Goal: Task Accomplishment & Management: Manage account settings

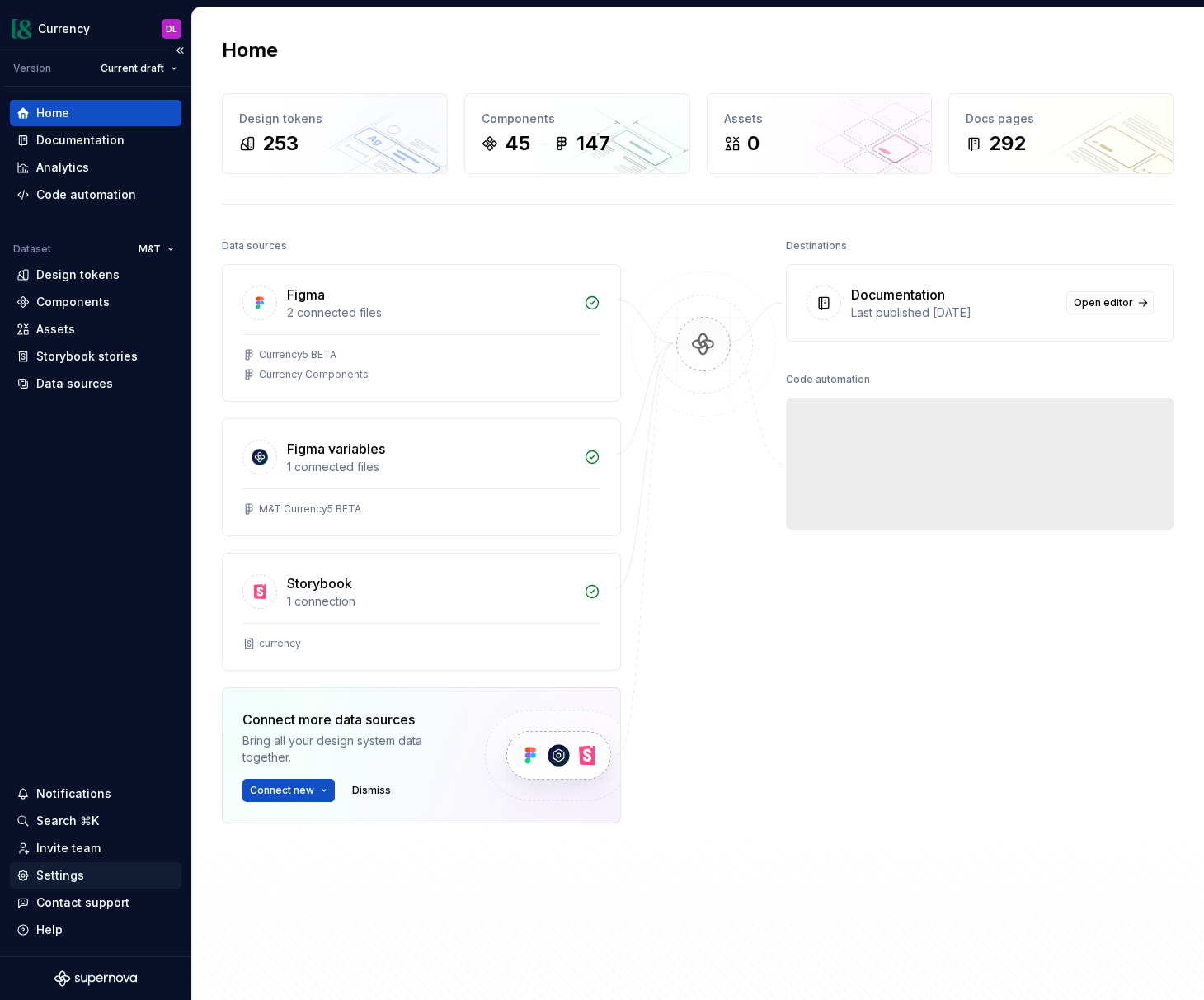
click at [76, 880] on div "Settings" at bounding box center [61, 875] width 48 height 17
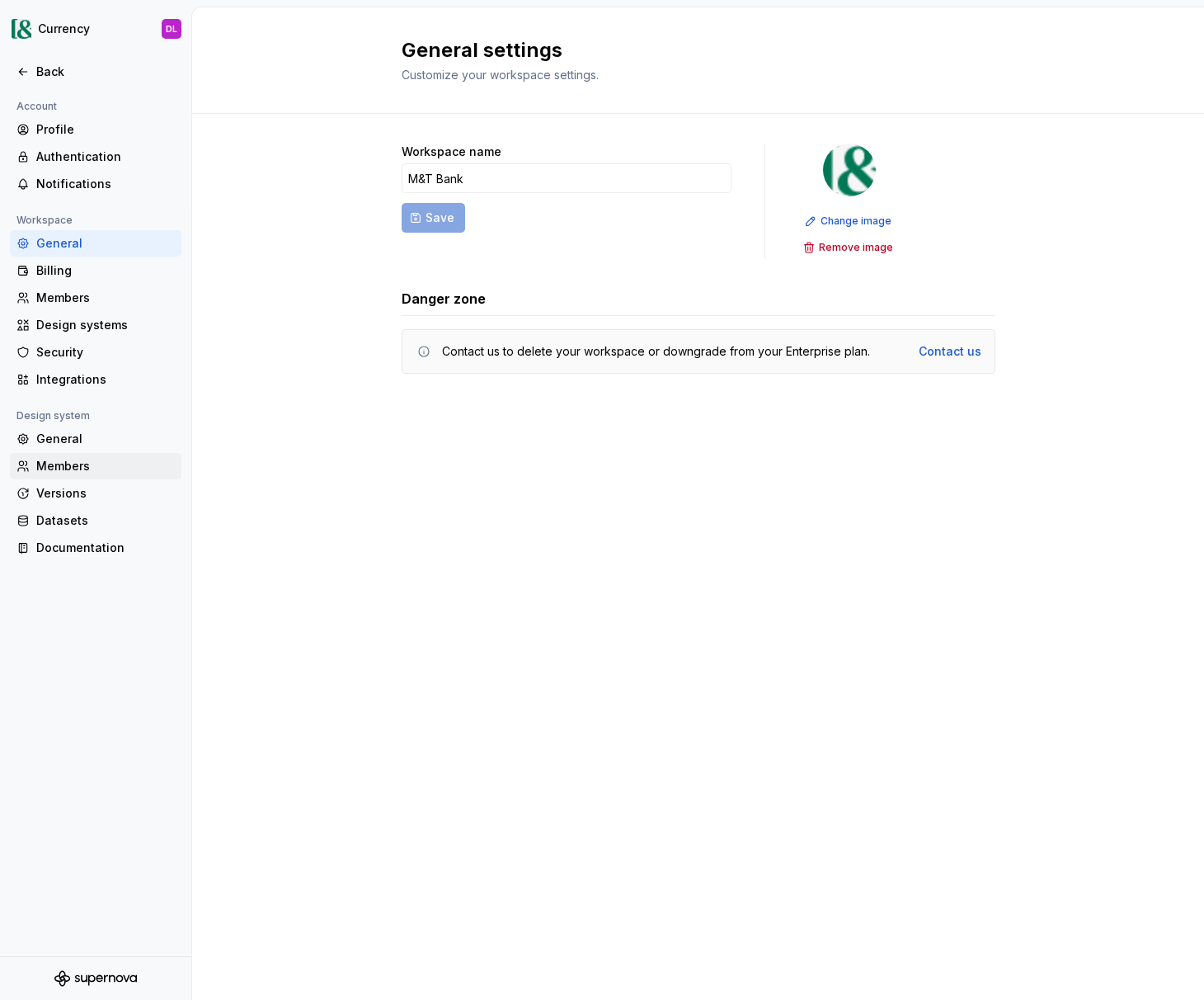
click at [93, 462] on div "Members" at bounding box center [105, 466] width 139 height 17
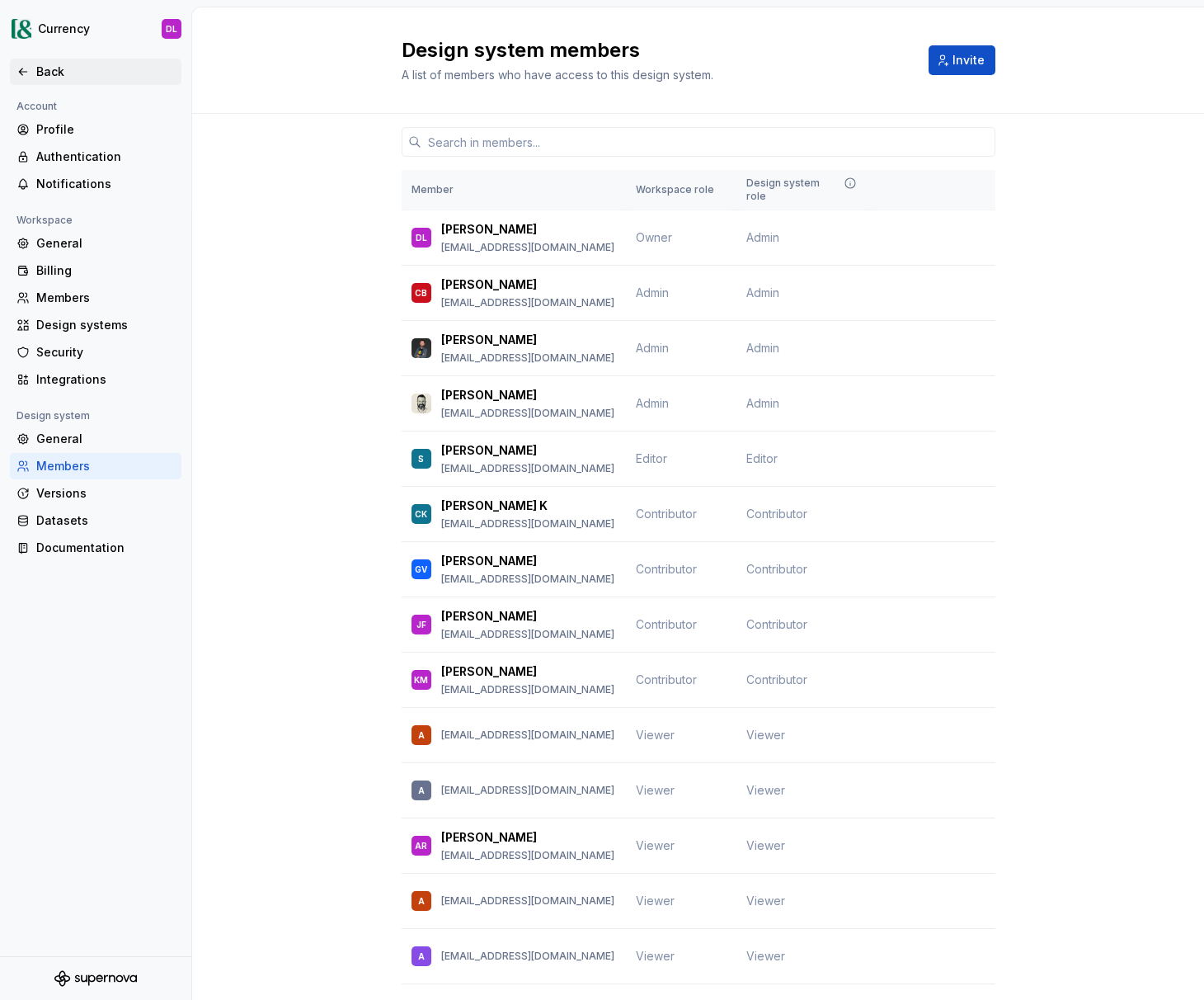
click at [59, 74] on div "Back" at bounding box center [105, 71] width 139 height 17
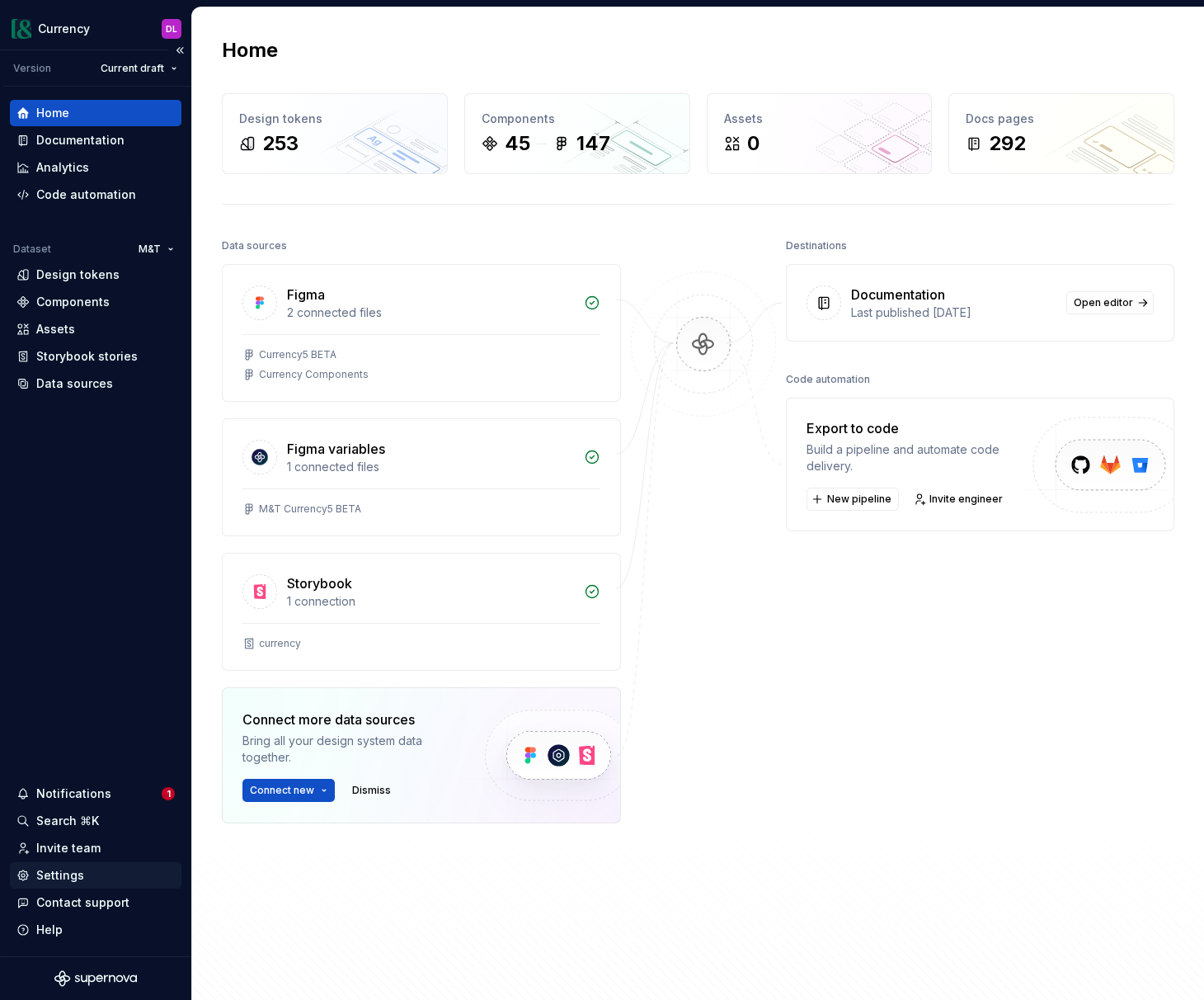
click at [80, 871] on div "Settings" at bounding box center [61, 875] width 48 height 17
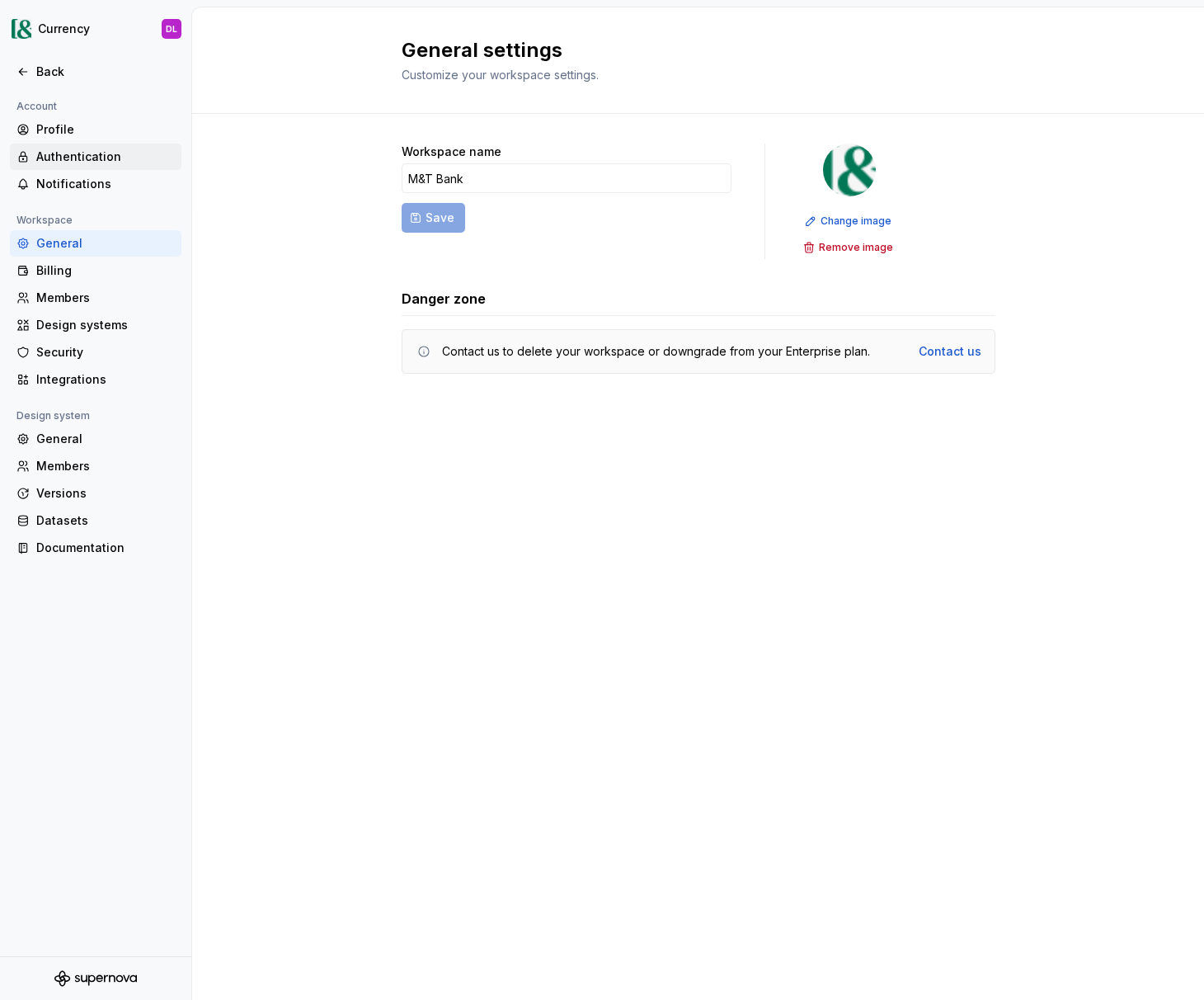
click at [95, 153] on div "Authentication" at bounding box center [105, 157] width 139 height 17
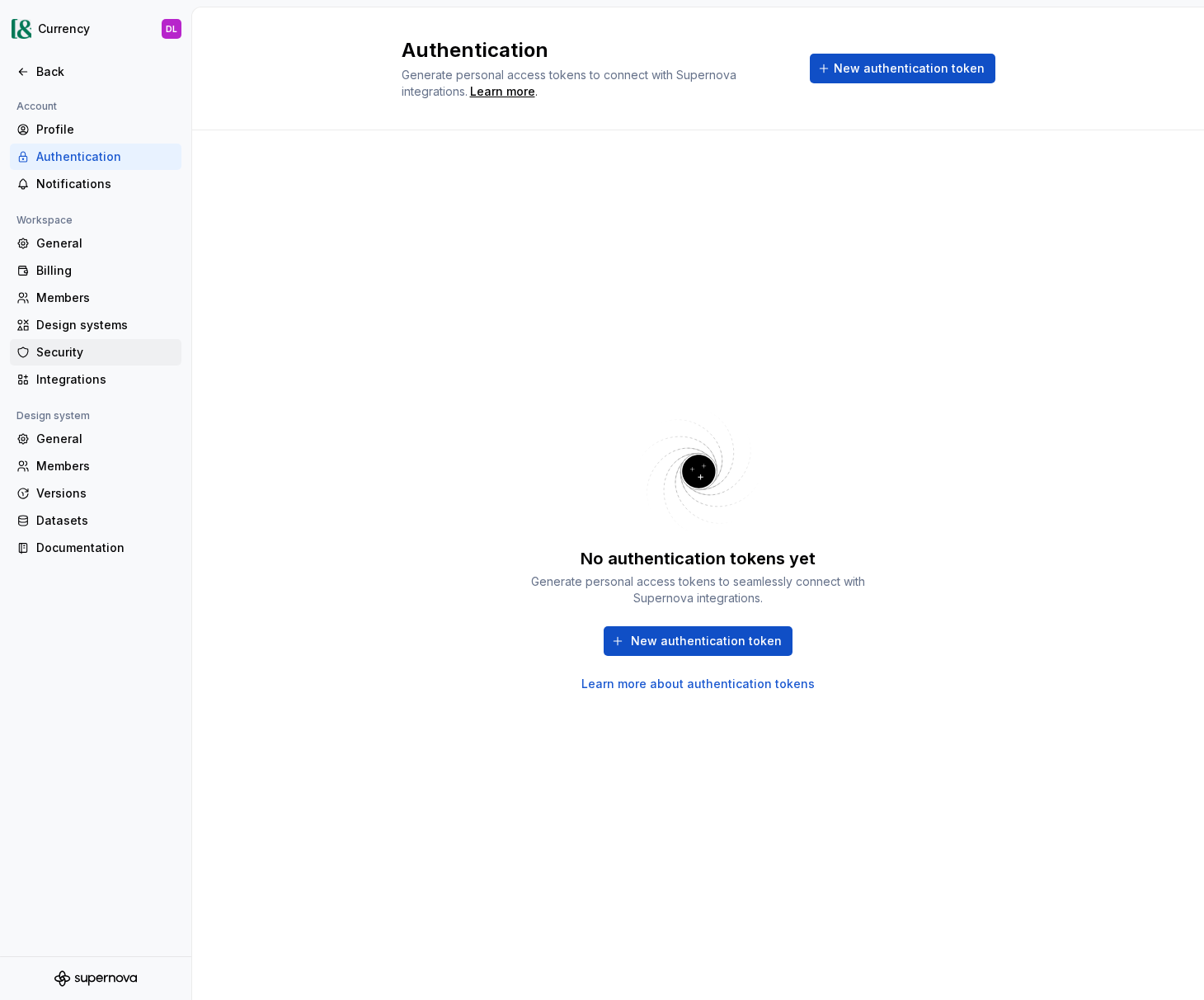
click at [66, 352] on div "Security" at bounding box center [105, 352] width 139 height 17
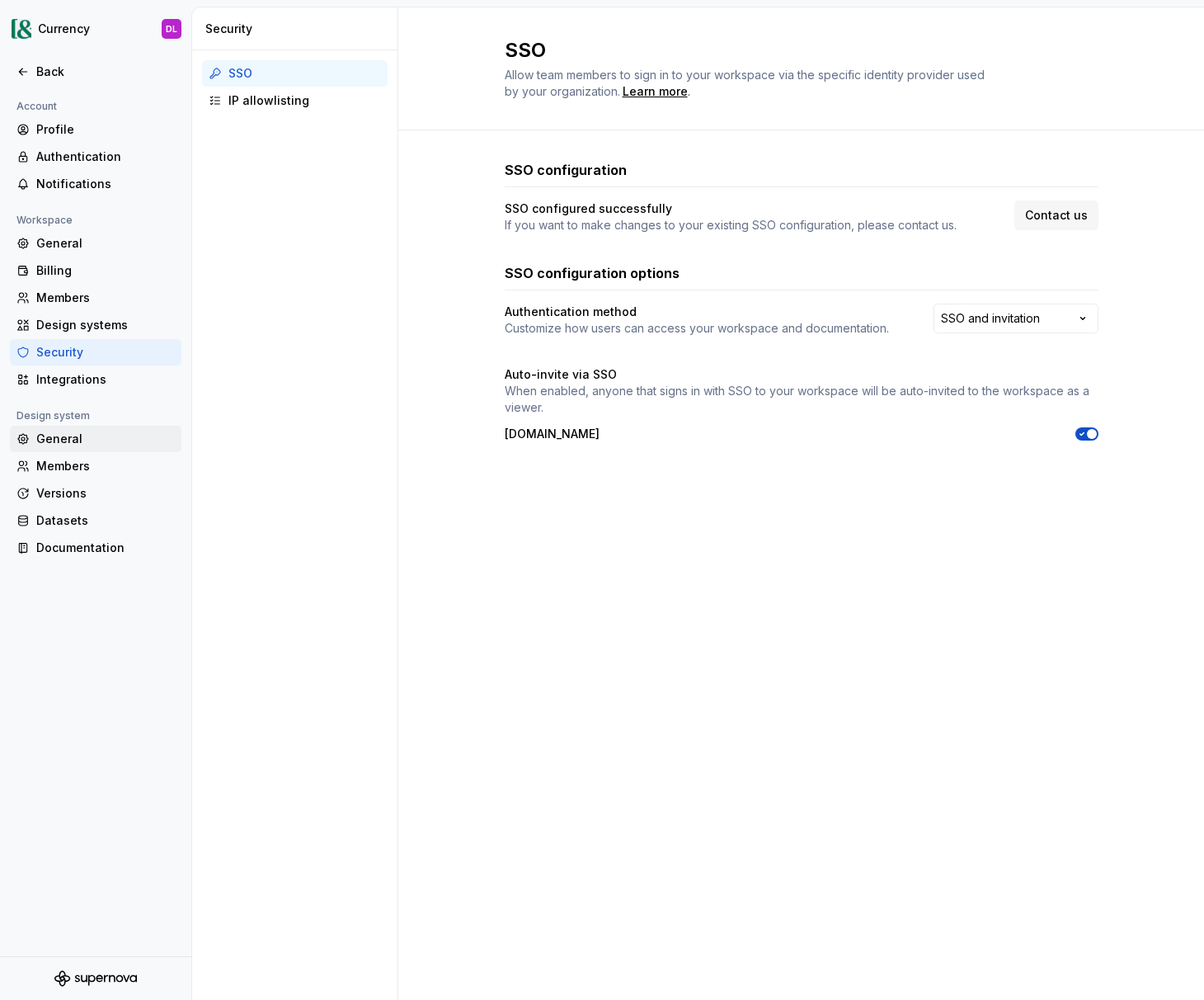
click at [65, 441] on div "General" at bounding box center [105, 439] width 139 height 17
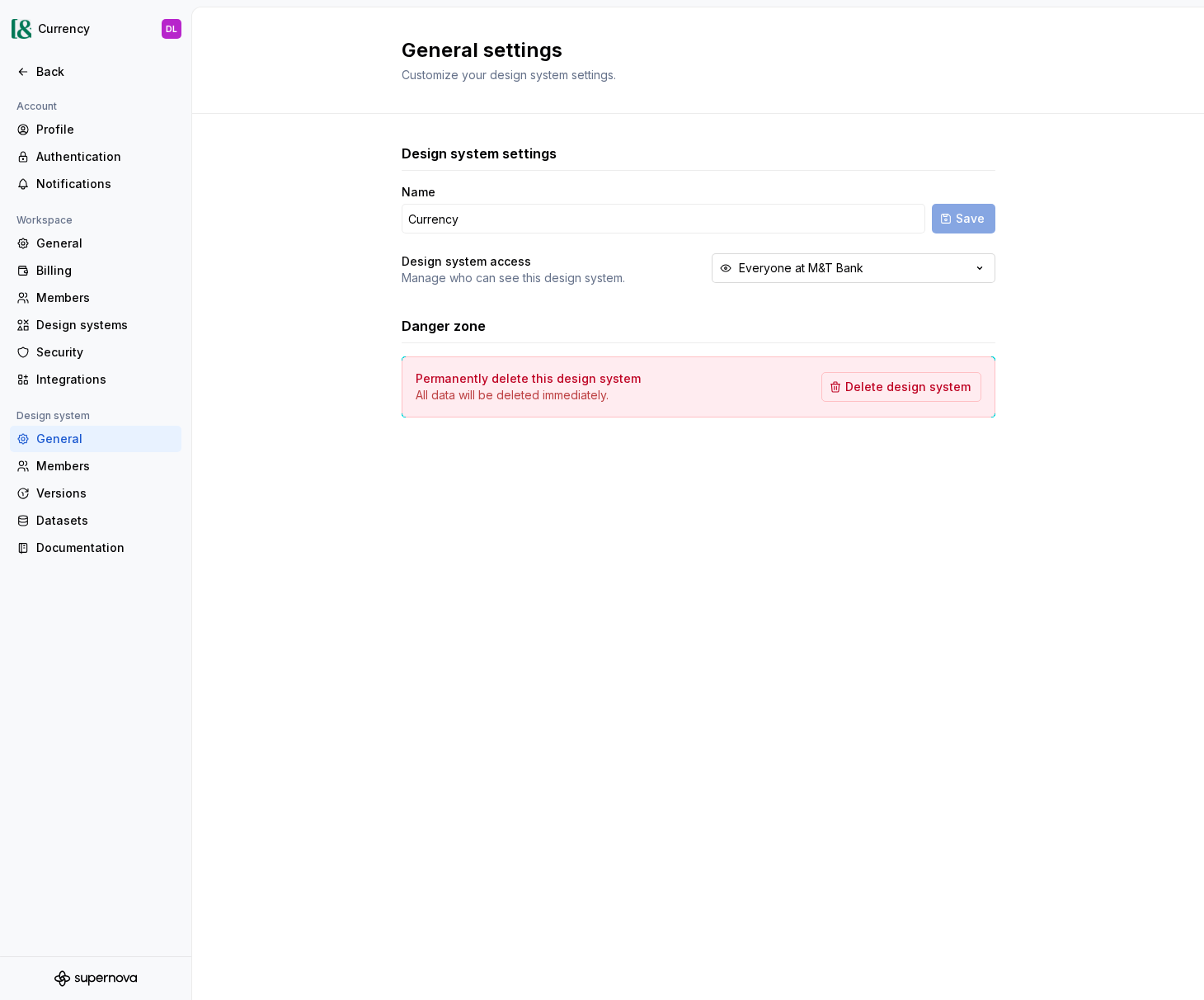
click at [787, 269] on div "Everyone at M&T Bank" at bounding box center [801, 268] width 125 height 17
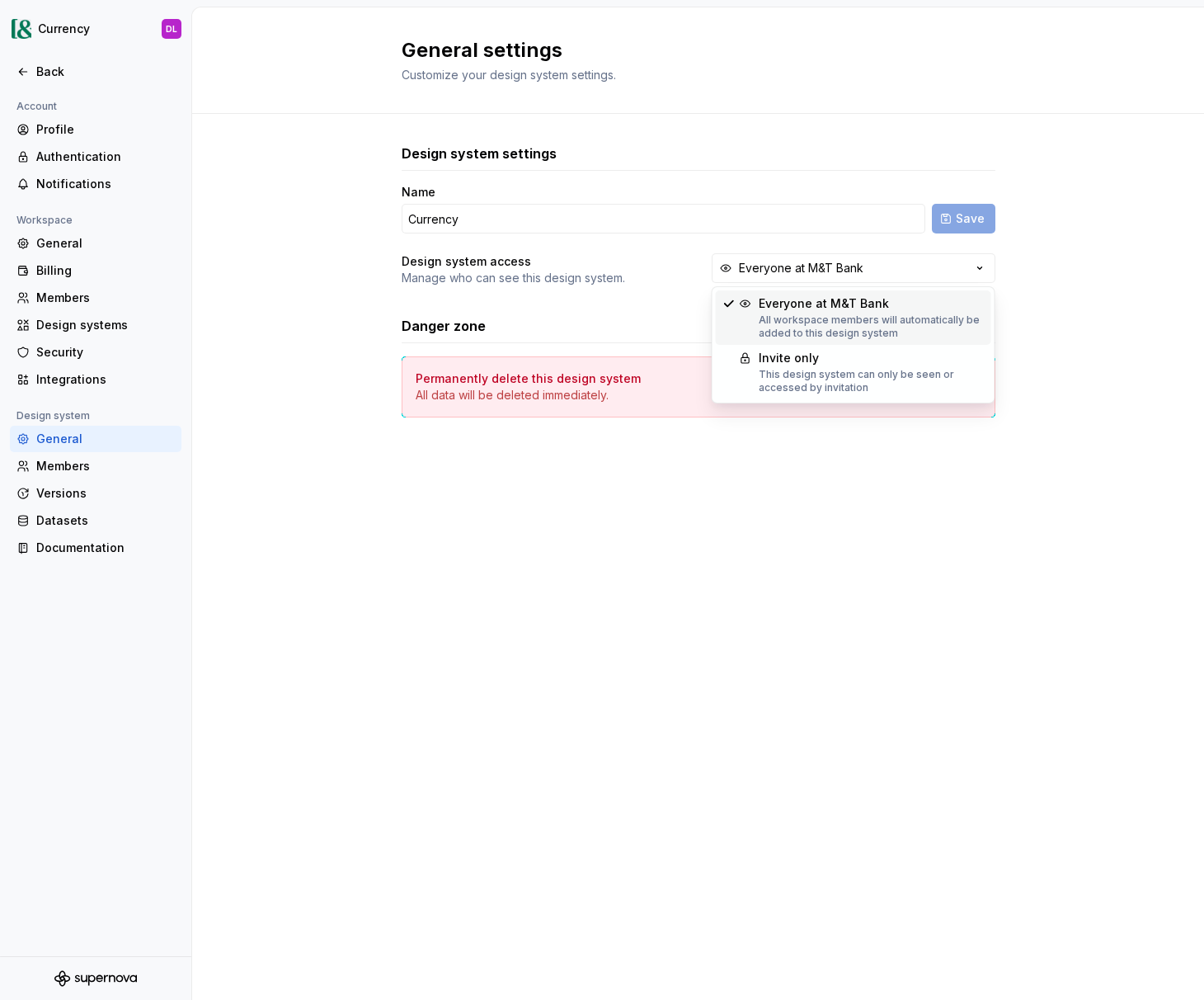
click at [430, 573] on div "General settings Customize your design system settings. Design system settings …" at bounding box center [697, 503] width 1012 height 993
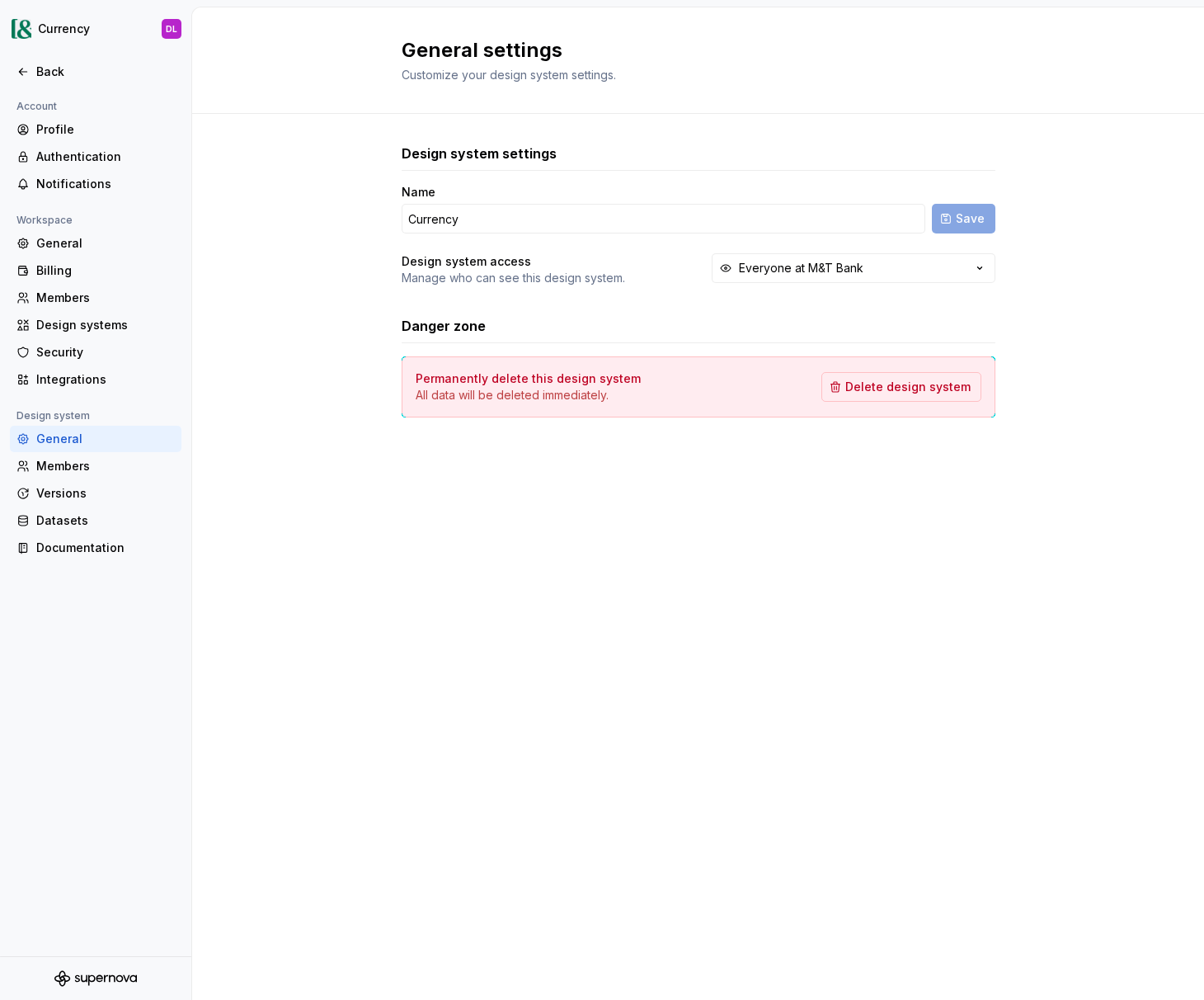
click at [405, 565] on div "General settings Customize your design system settings. Design system settings …" at bounding box center [697, 503] width 1012 height 993
click at [797, 273] on div "Everyone at M&T Bank" at bounding box center [801, 268] width 125 height 17
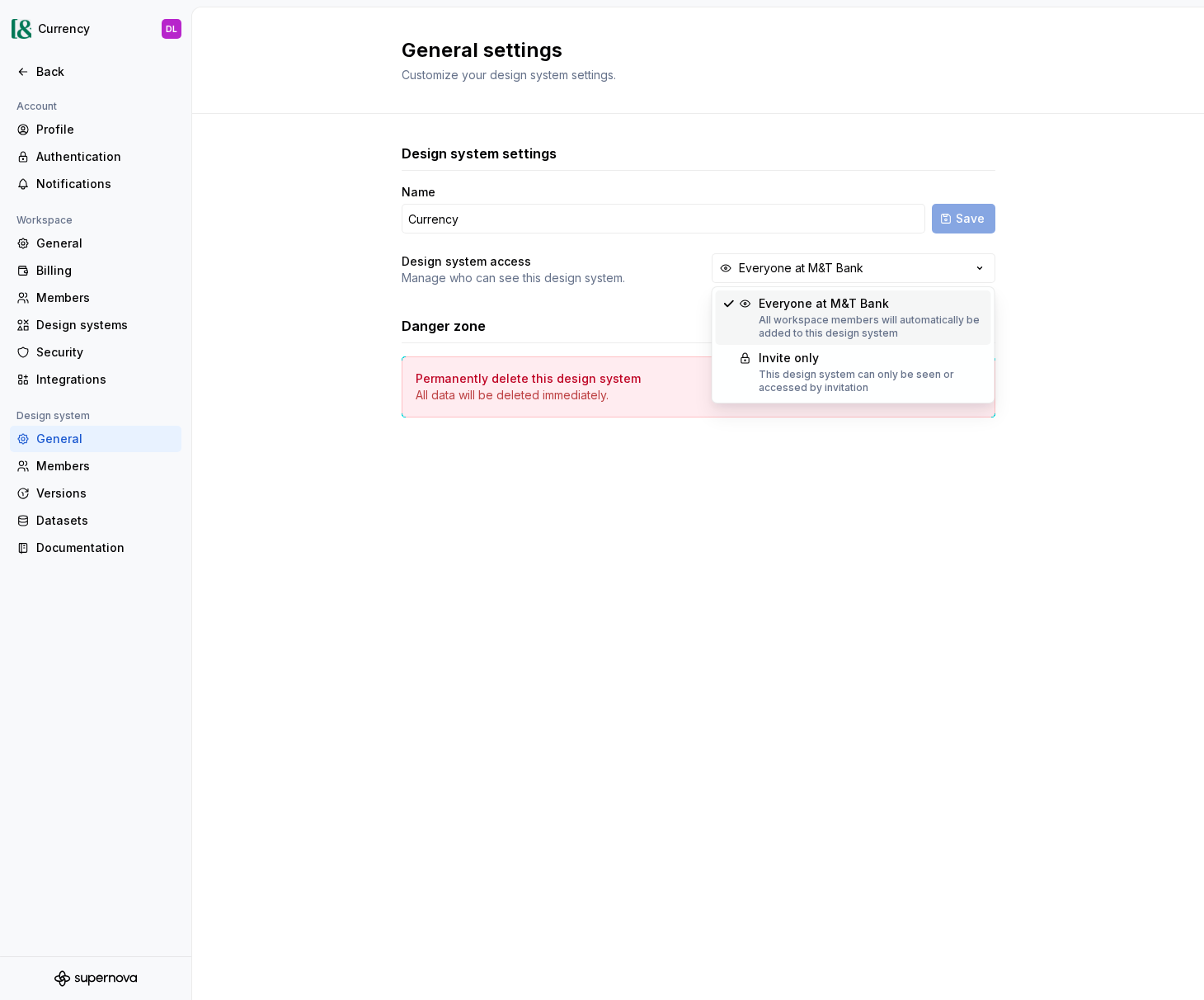
click at [471, 498] on div "General settings Customize your design system settings. Design system settings …" at bounding box center [697, 503] width 1012 height 993
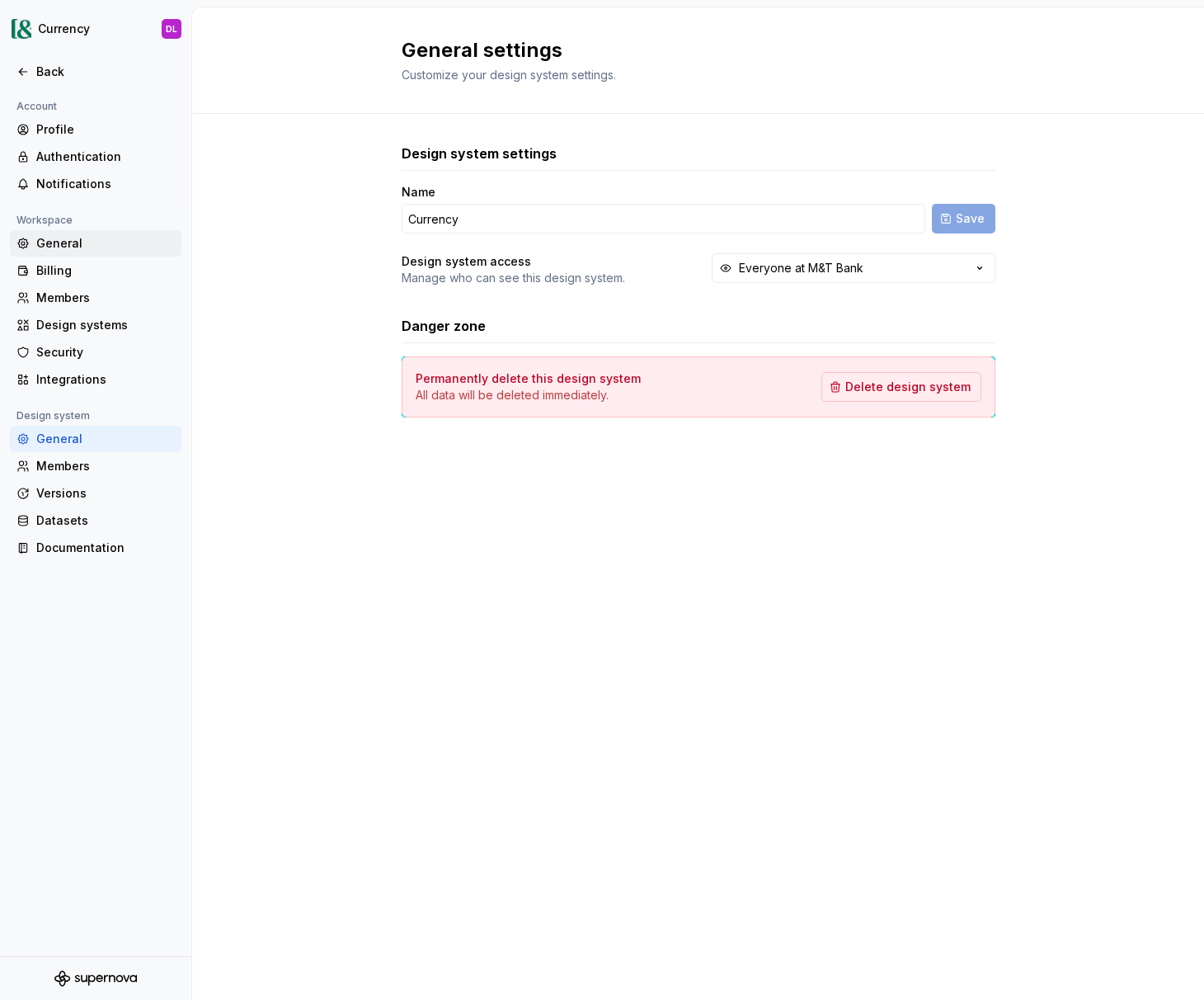
click at [86, 237] on div "General" at bounding box center [105, 243] width 139 height 17
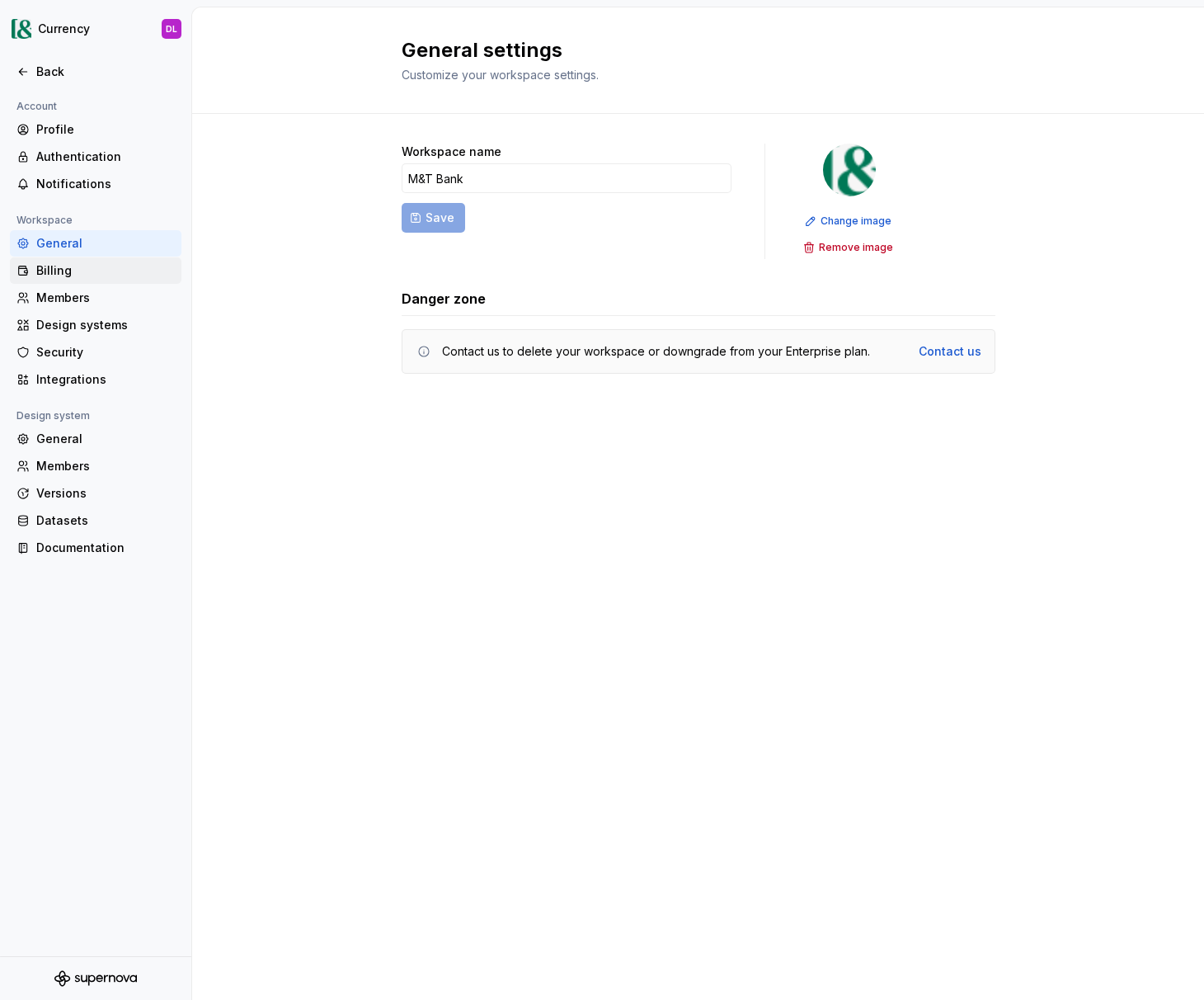
click at [93, 272] on div "Billing" at bounding box center [105, 271] width 139 height 17
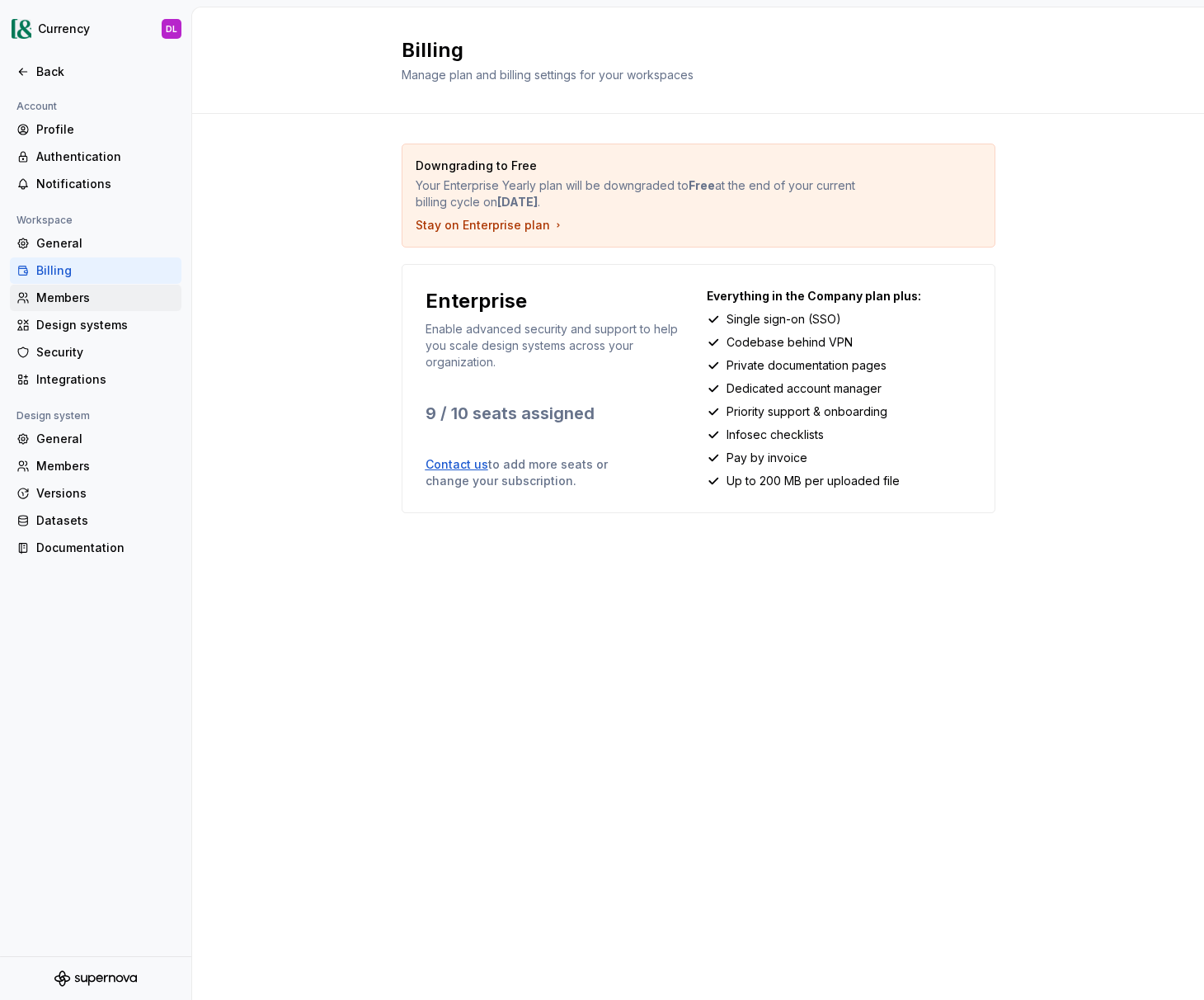
click at [88, 286] on div "Members" at bounding box center [95, 298] width 172 height 27
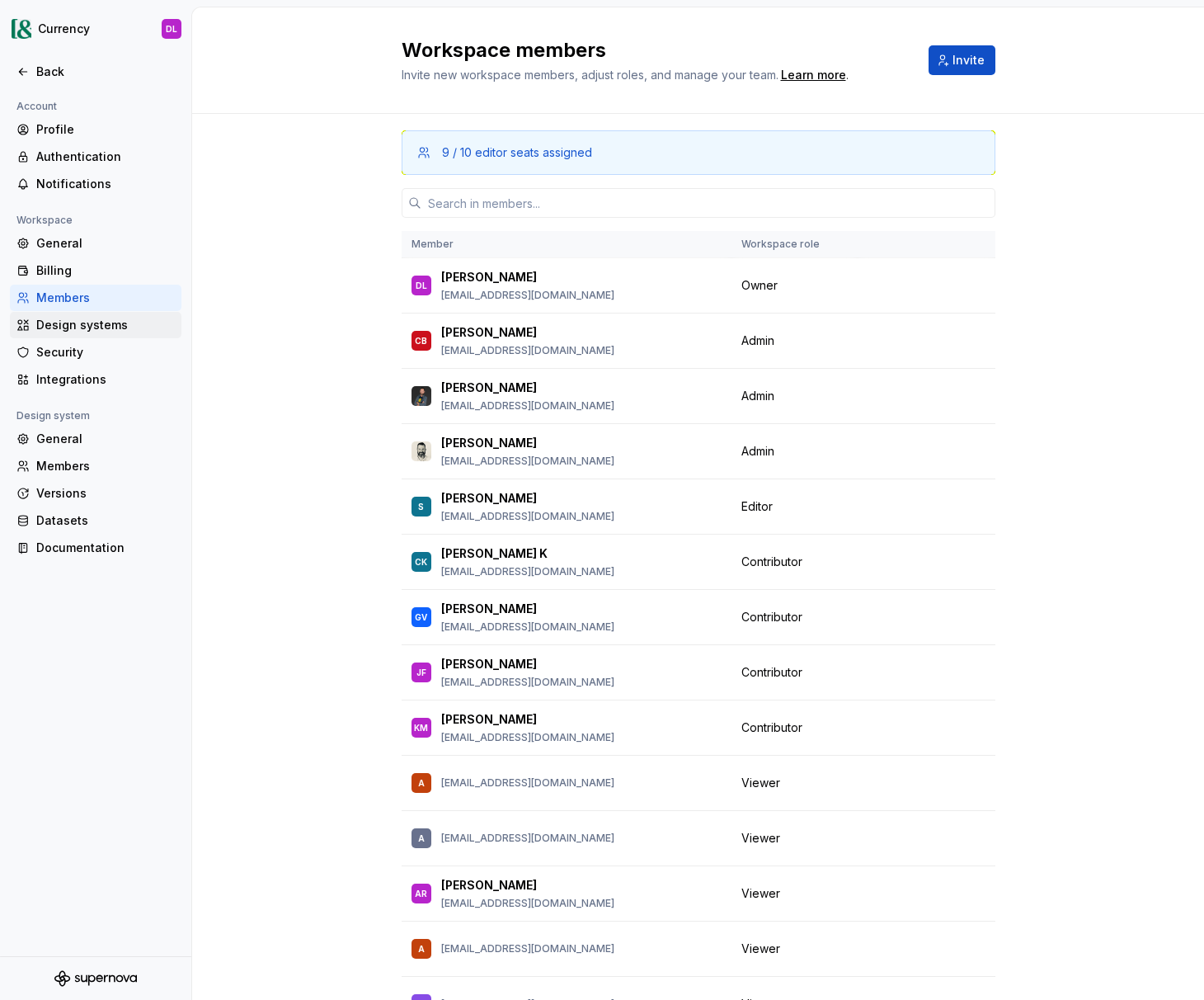
click at [101, 324] on div "Design systems" at bounding box center [105, 325] width 139 height 17
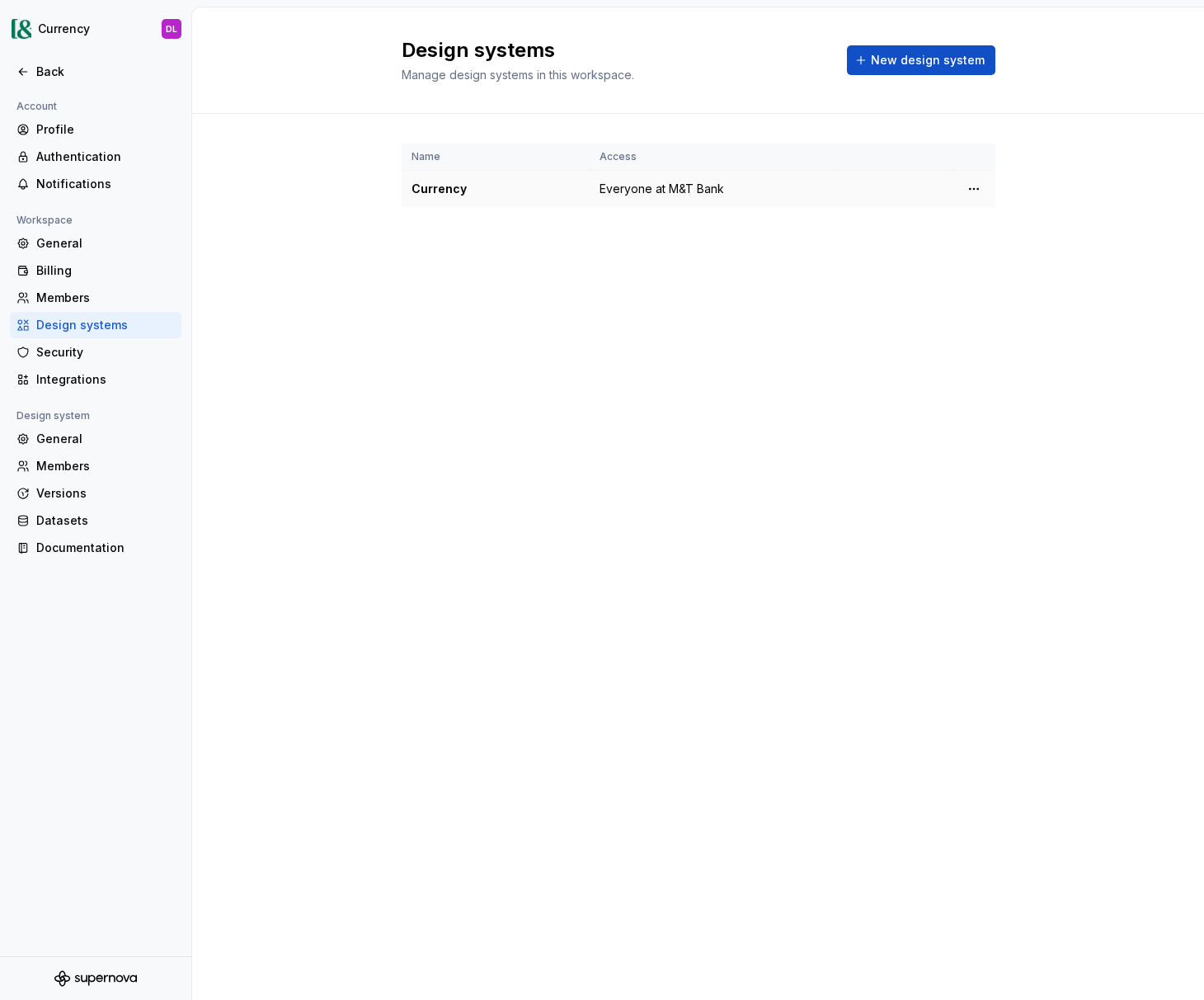
click at [629, 187] on span "Everyone at M&T Bank" at bounding box center [662, 189] width 125 height 17
click at [977, 189] on html "Currency DL Back Account Profile Authentication Notifications Workspace General…" at bounding box center [602, 500] width 1204 height 1000
click at [494, 455] on html "Currency DL Back Account Profile Authentication Notifications Workspace General…" at bounding box center [602, 500] width 1204 height 1000
click at [102, 355] on div "Security" at bounding box center [105, 352] width 139 height 17
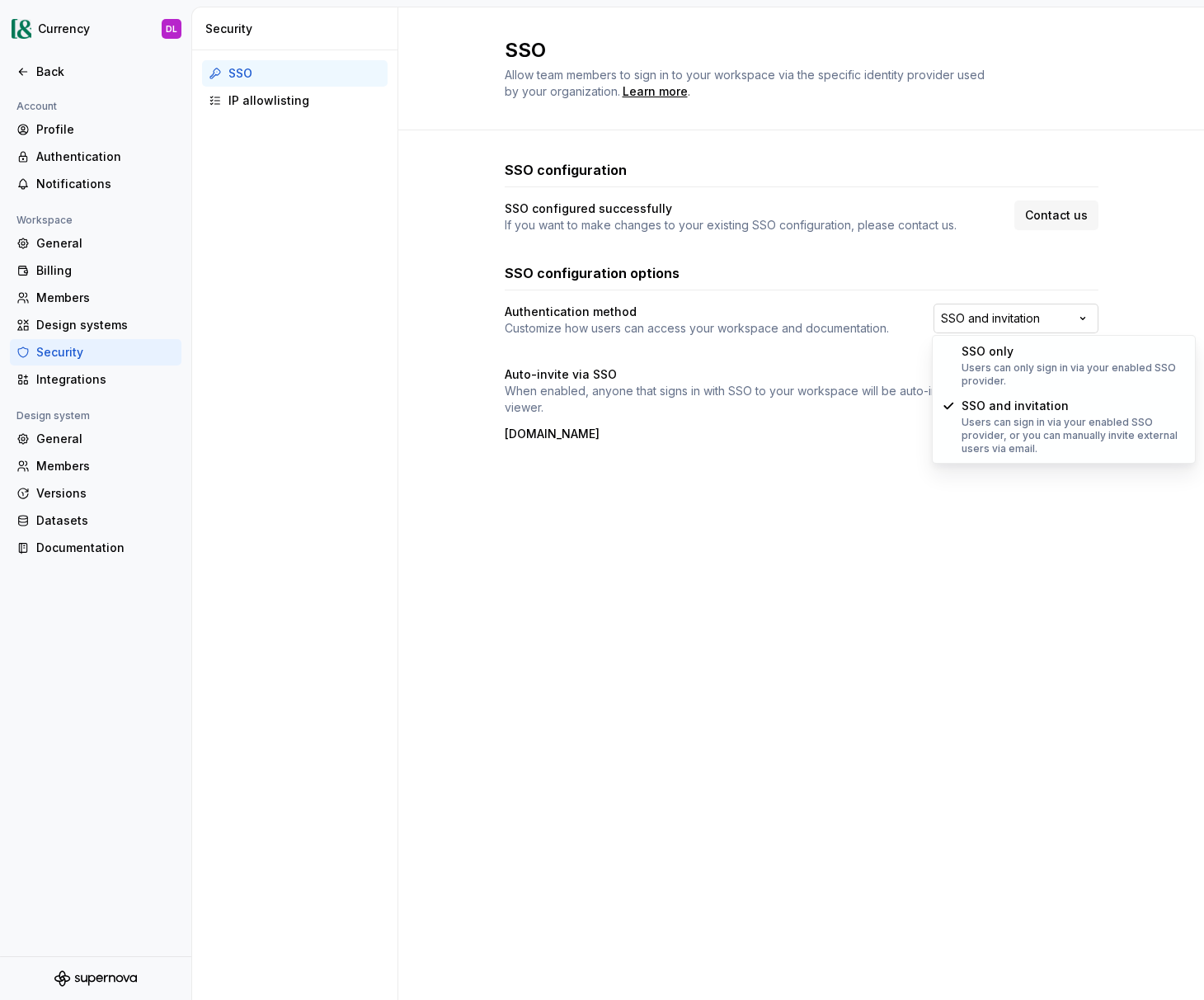
click at [1071, 320] on html "Currency DL Back Account Profile Authentication Notifications Workspace General…" at bounding box center [602, 500] width 1204 height 1000
click at [418, 443] on html "Currency DL Back Account Profile Authentication Notifications Workspace General…" at bounding box center [602, 500] width 1204 height 1000
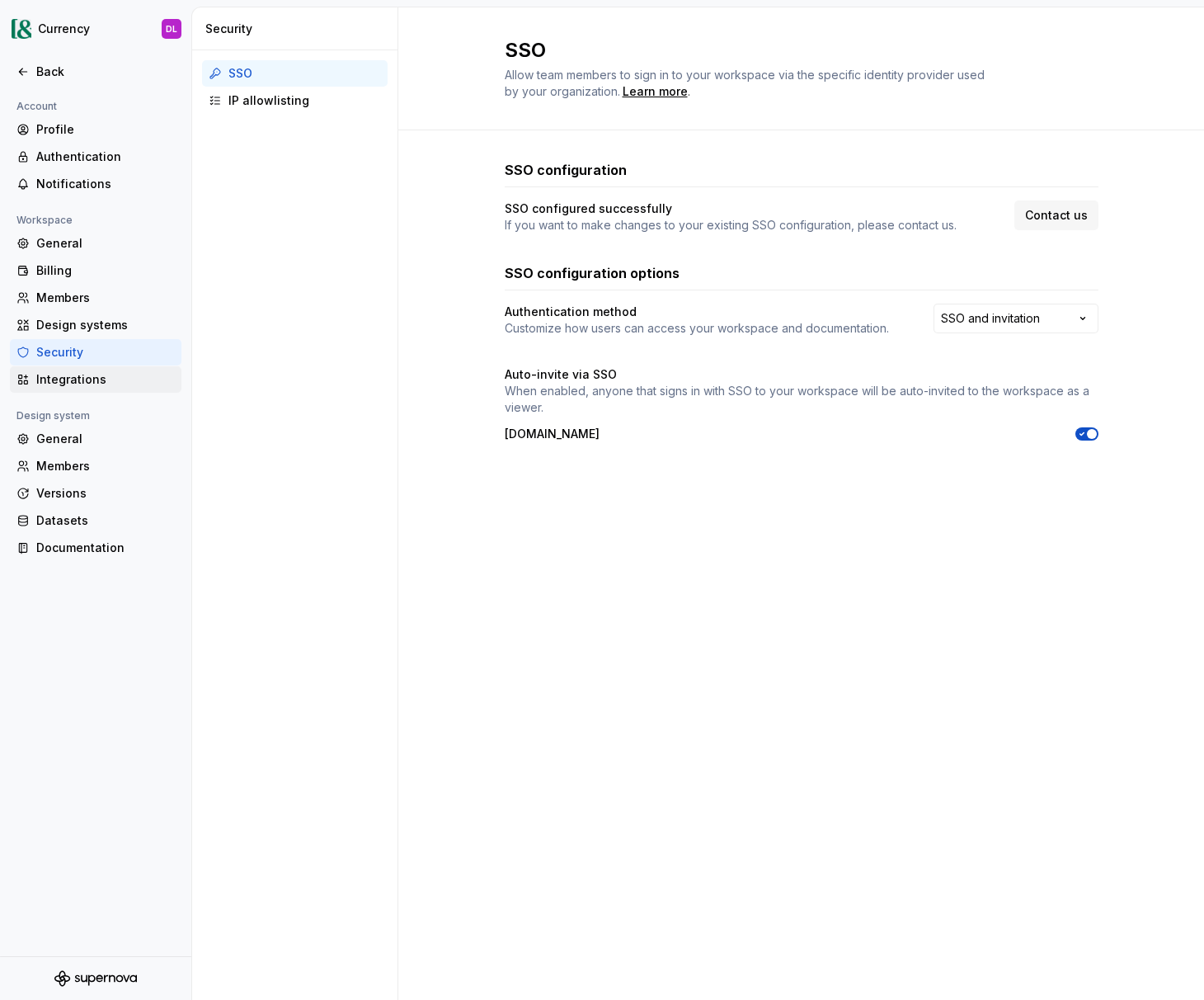
click at [107, 383] on div "Integrations" at bounding box center [105, 380] width 139 height 17
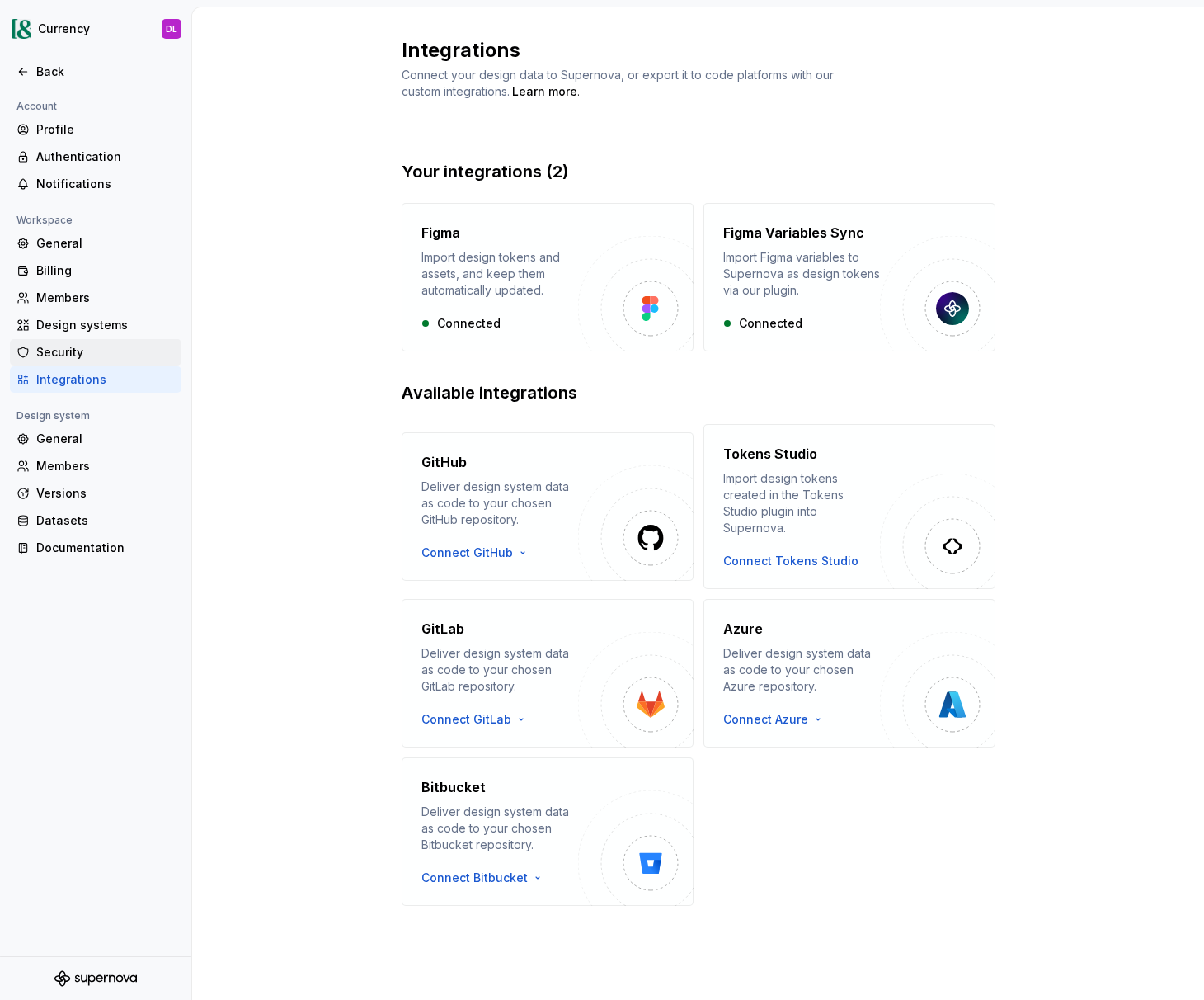
click at [98, 351] on div "Security" at bounding box center [105, 352] width 139 height 17
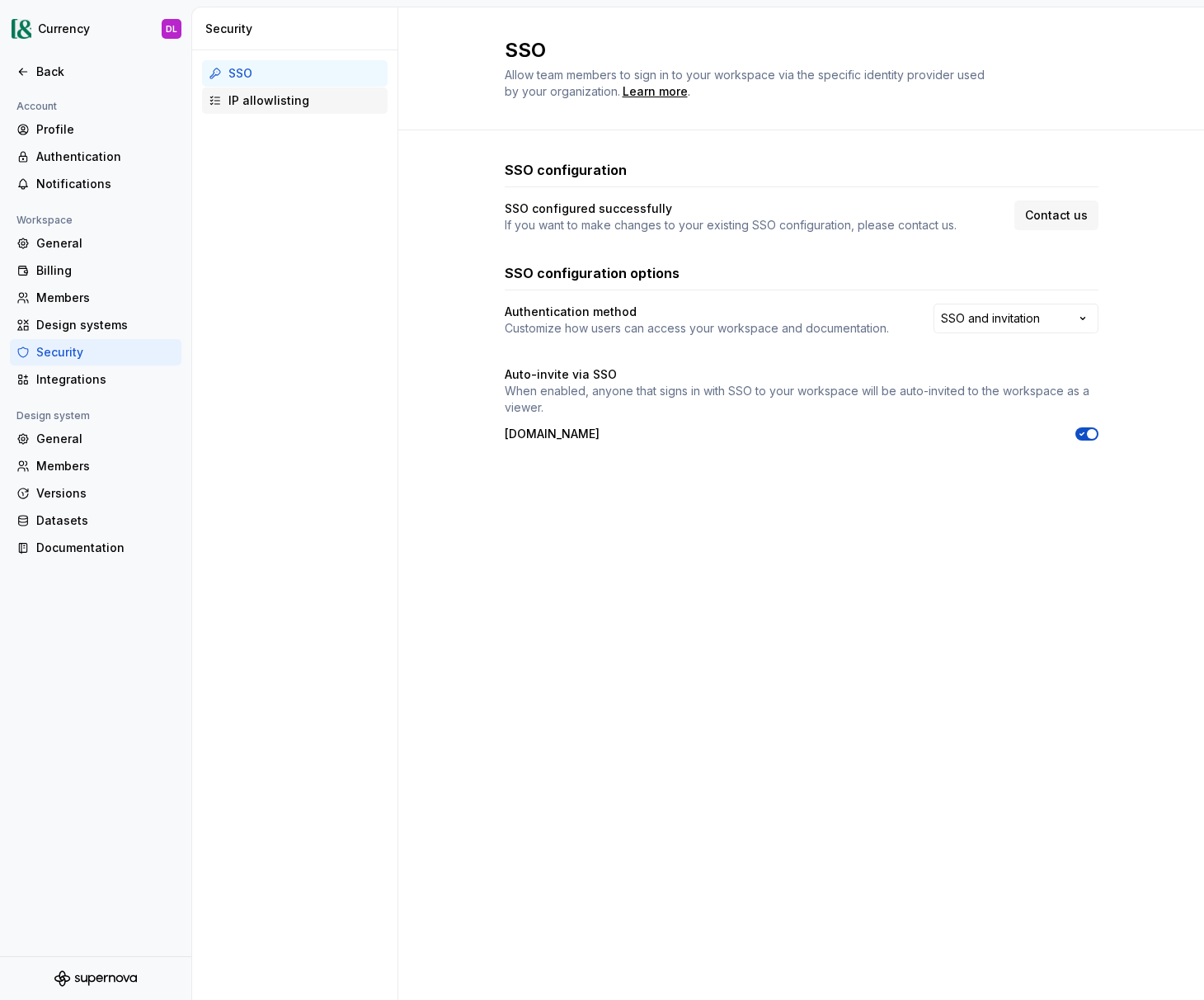
click at [337, 109] on div "IP allowlisting" at bounding box center [295, 100] width 186 height 27
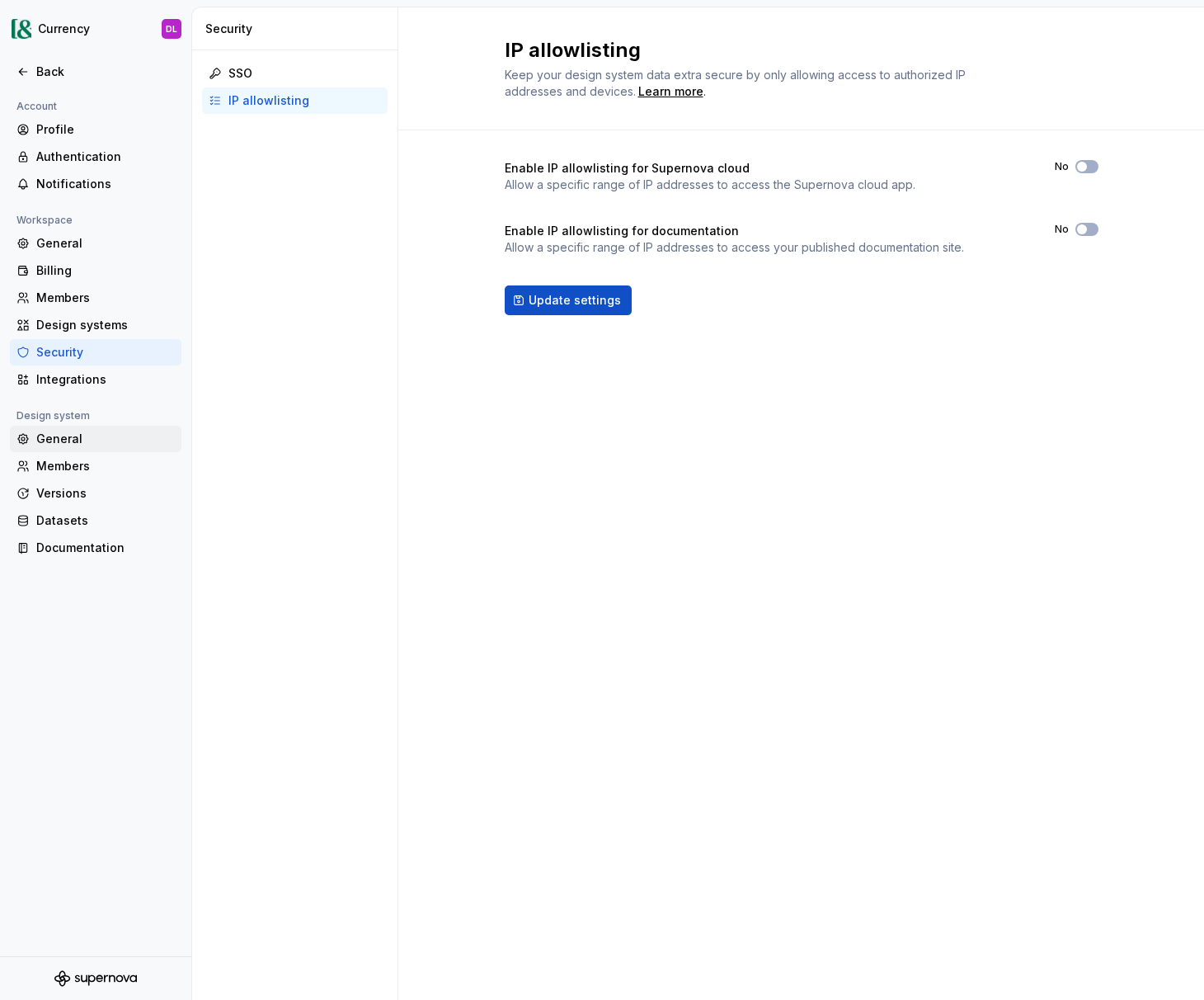
click at [71, 444] on div "General" at bounding box center [105, 439] width 139 height 17
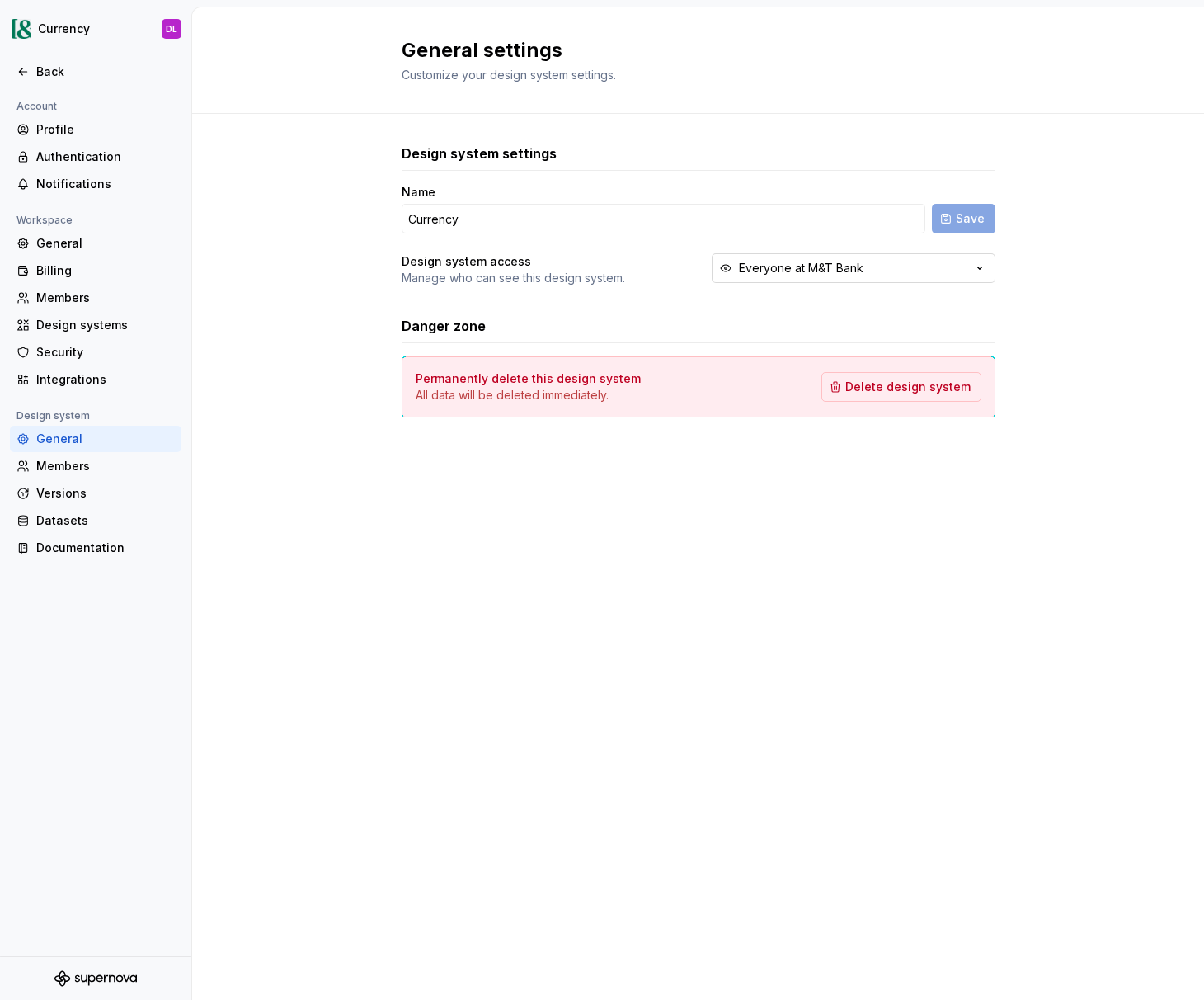
click at [825, 267] on div "Everyone at M&T Bank" at bounding box center [801, 268] width 125 height 17
click at [74, 361] on div "Security" at bounding box center [95, 352] width 172 height 27
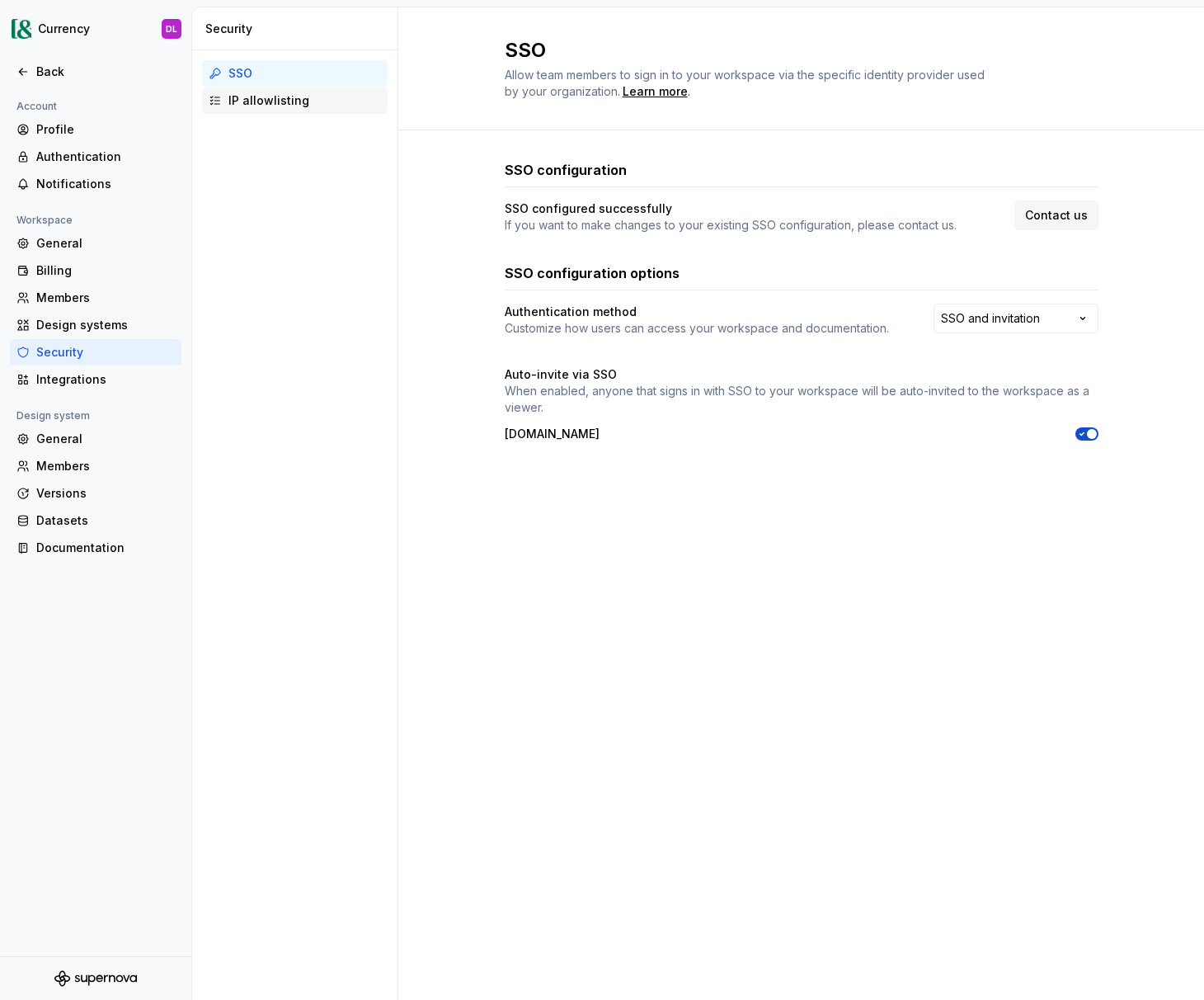
click at [291, 108] on div "IP allowlisting" at bounding box center [305, 100] width 153 height 17
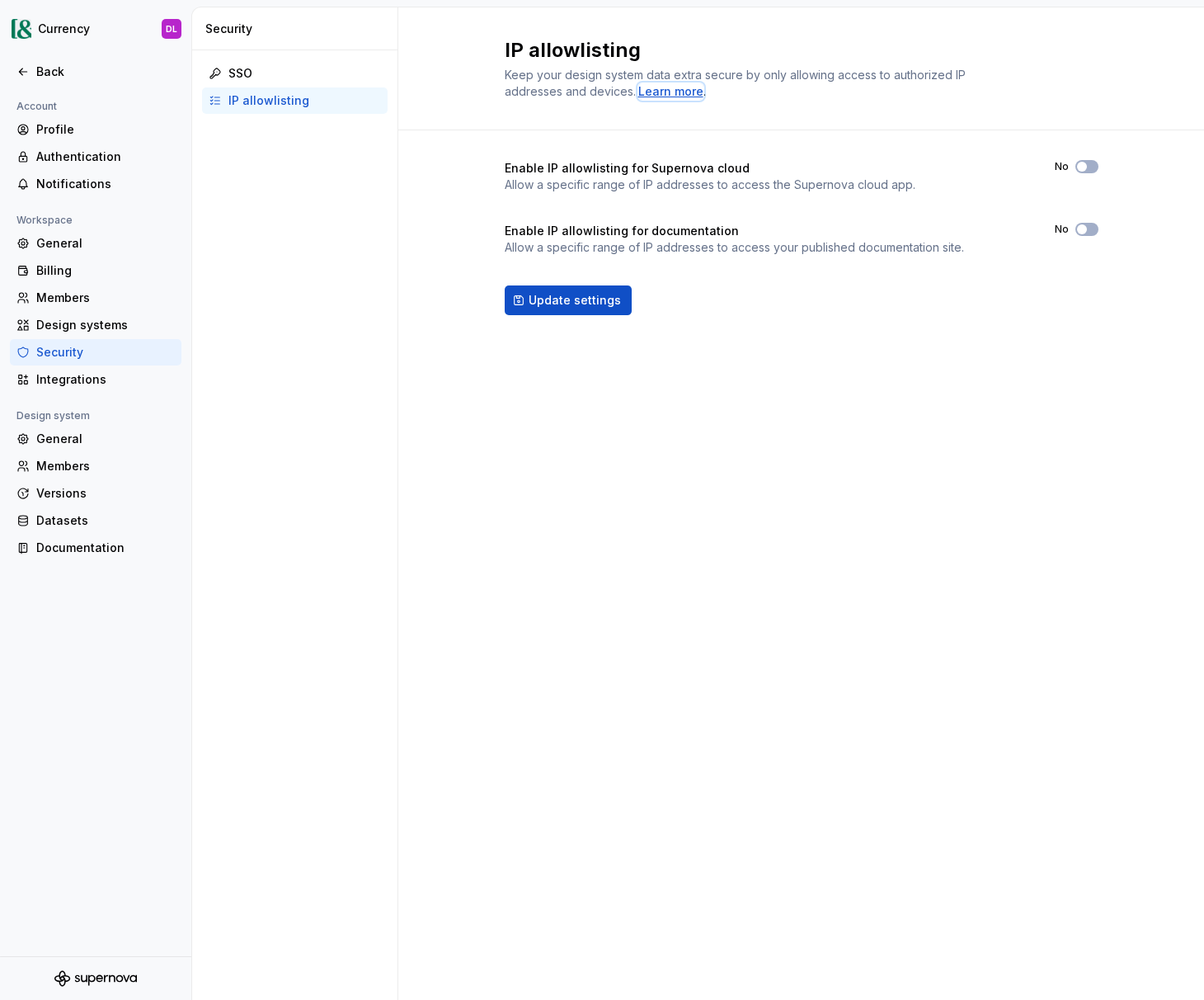
click at [669, 86] on div "Learn more" at bounding box center [671, 91] width 65 height 17
click at [960, 547] on div "IP allowlisting Keep your design system data extra secure by only allowing acce…" at bounding box center [801, 503] width 806 height 993
click at [86, 465] on div "Members" at bounding box center [105, 466] width 139 height 17
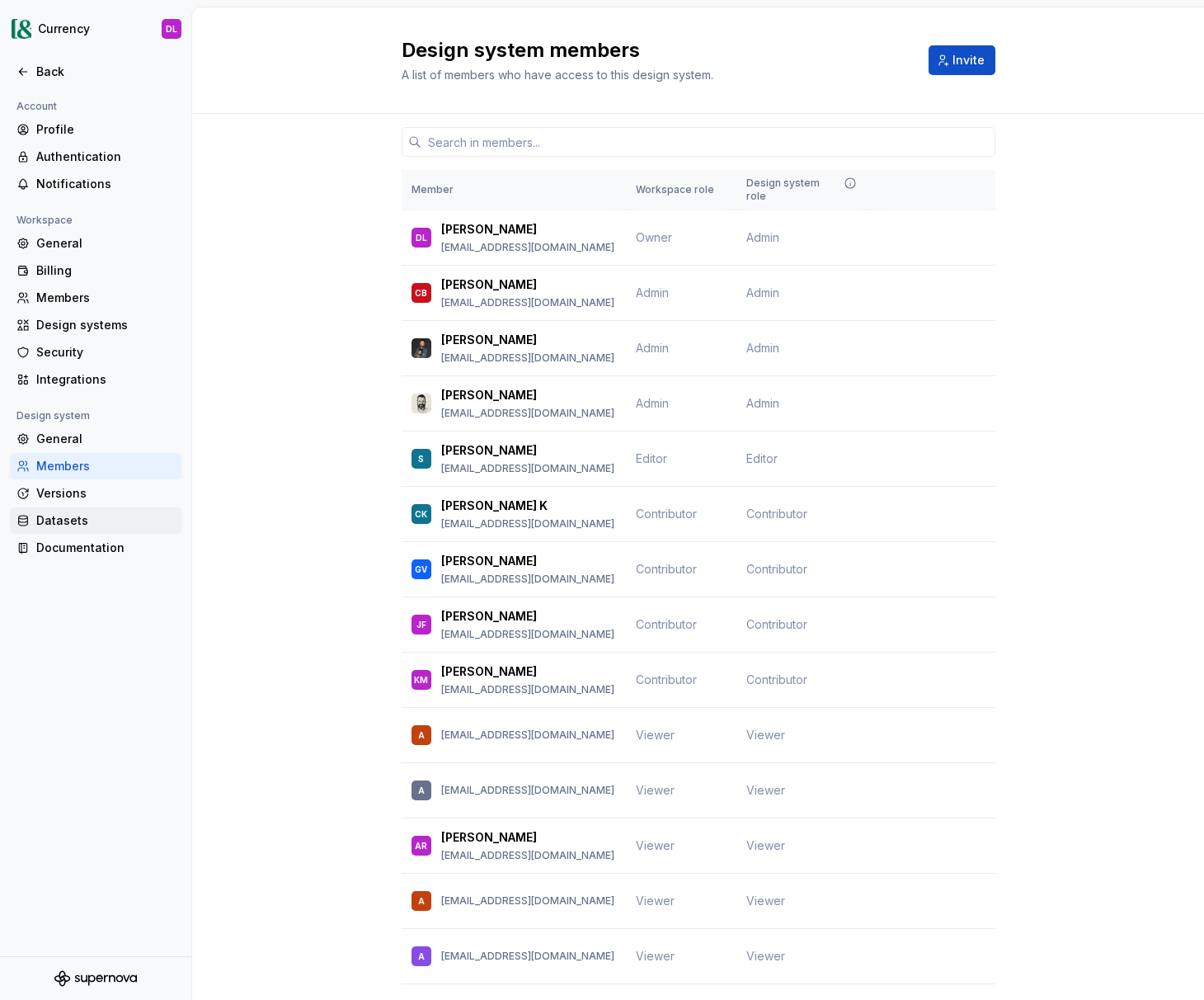
click at [81, 507] on div "Datasets" at bounding box center [95, 521] width 172 height 27
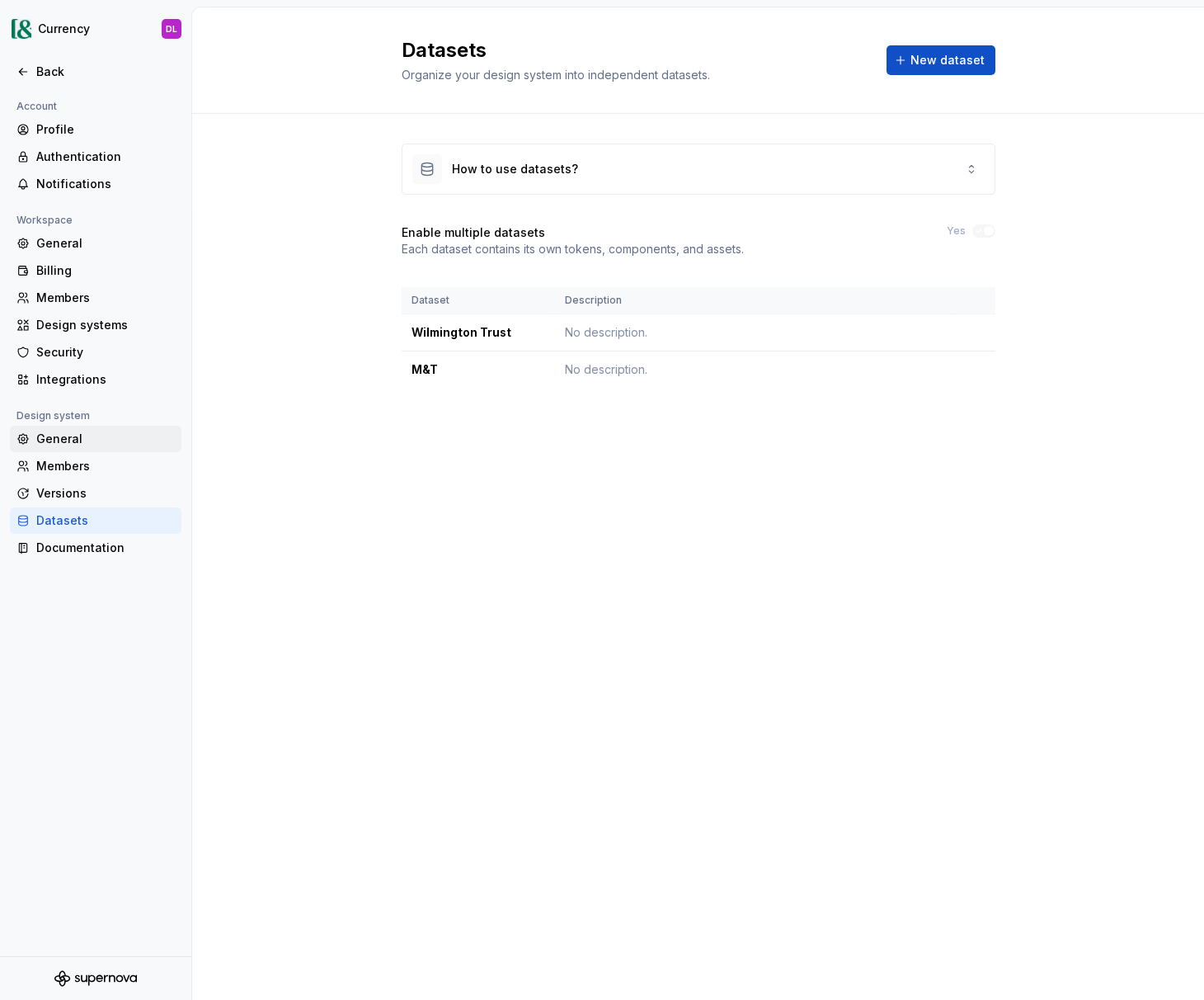
click at [91, 434] on div "General" at bounding box center [105, 439] width 139 height 17
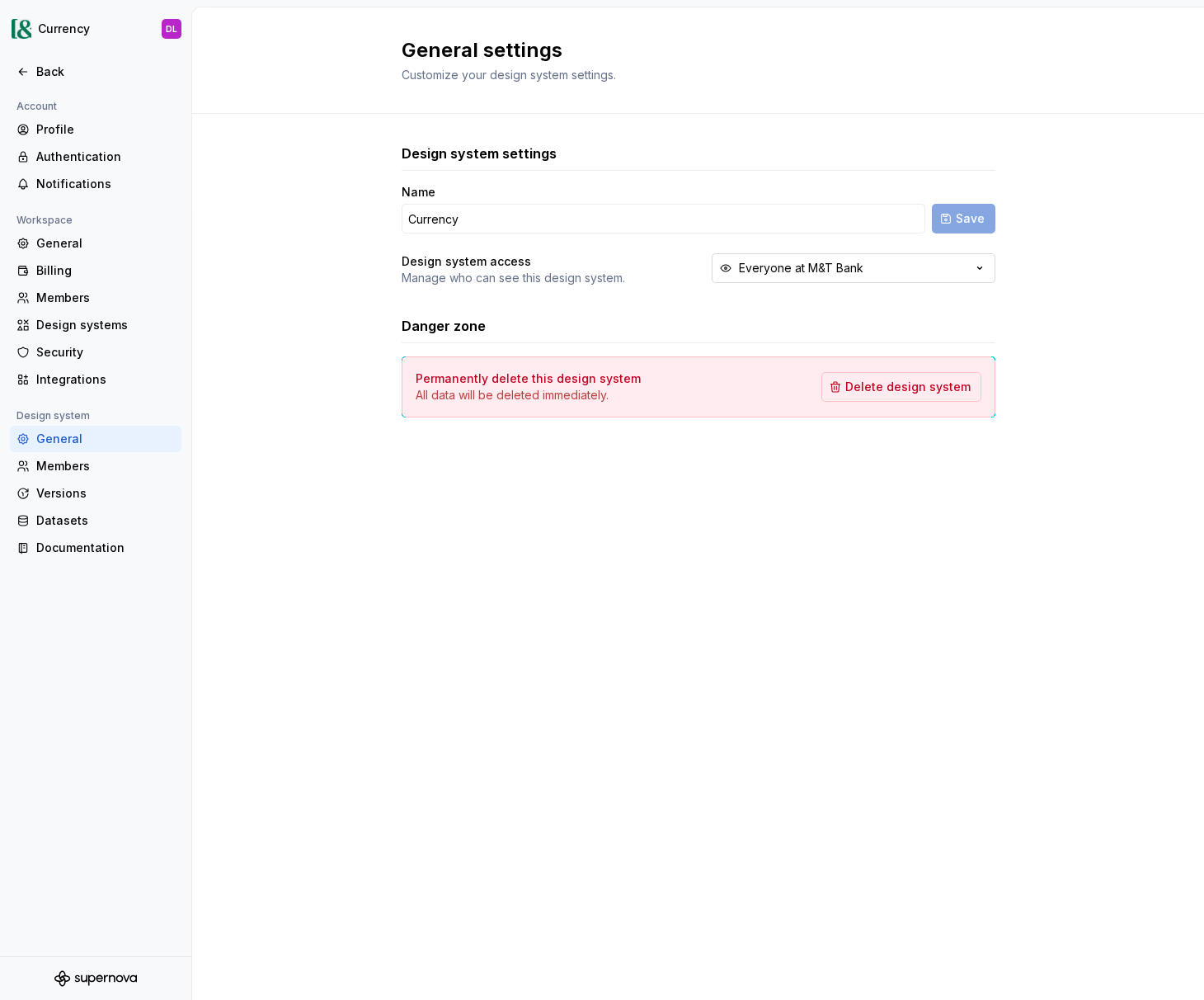
click at [752, 275] on div "Everyone at M&T Bank" at bounding box center [801, 268] width 125 height 17
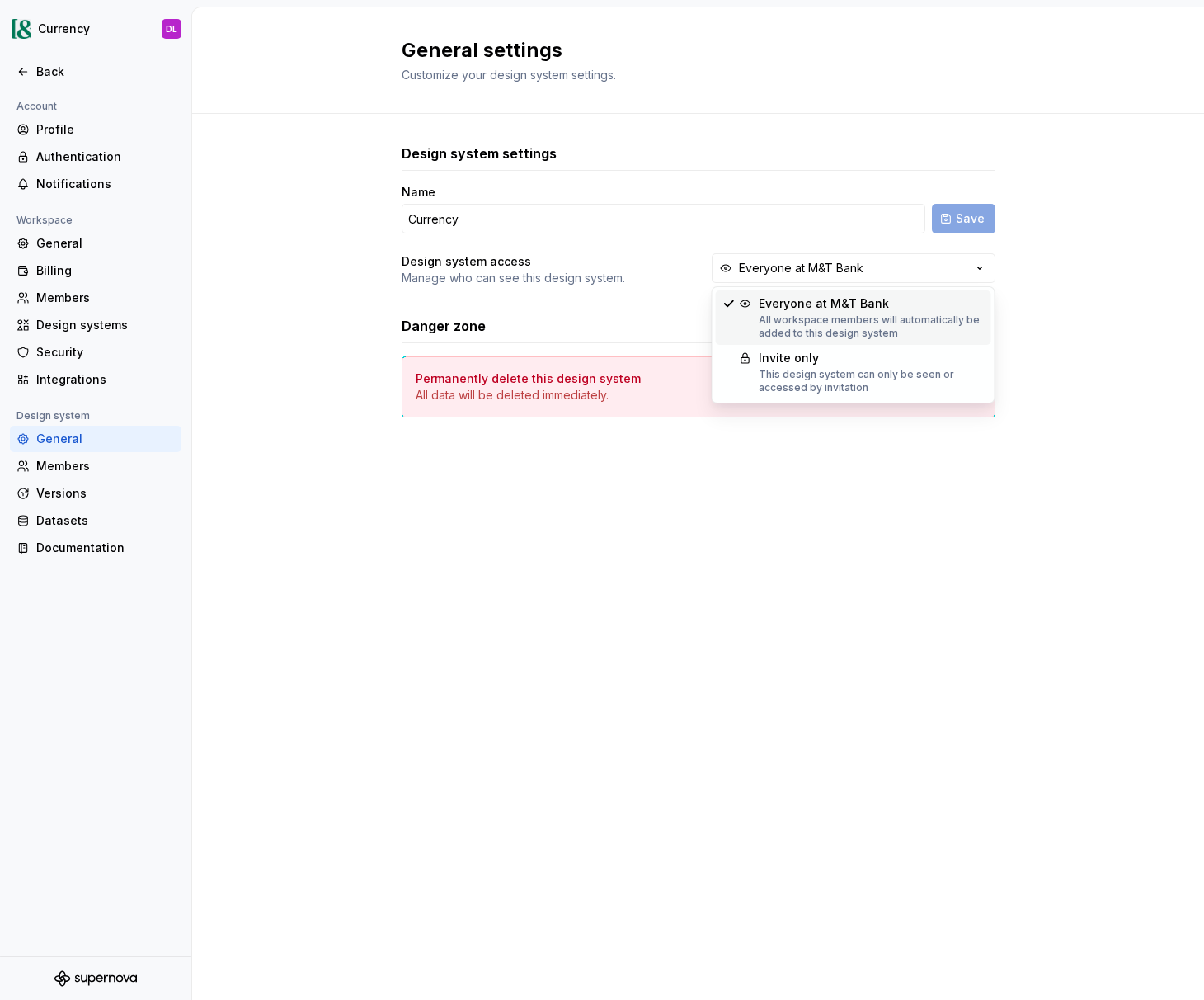
click at [487, 566] on div "General settings Customize your design system settings. Design system settings …" at bounding box center [697, 503] width 1012 height 993
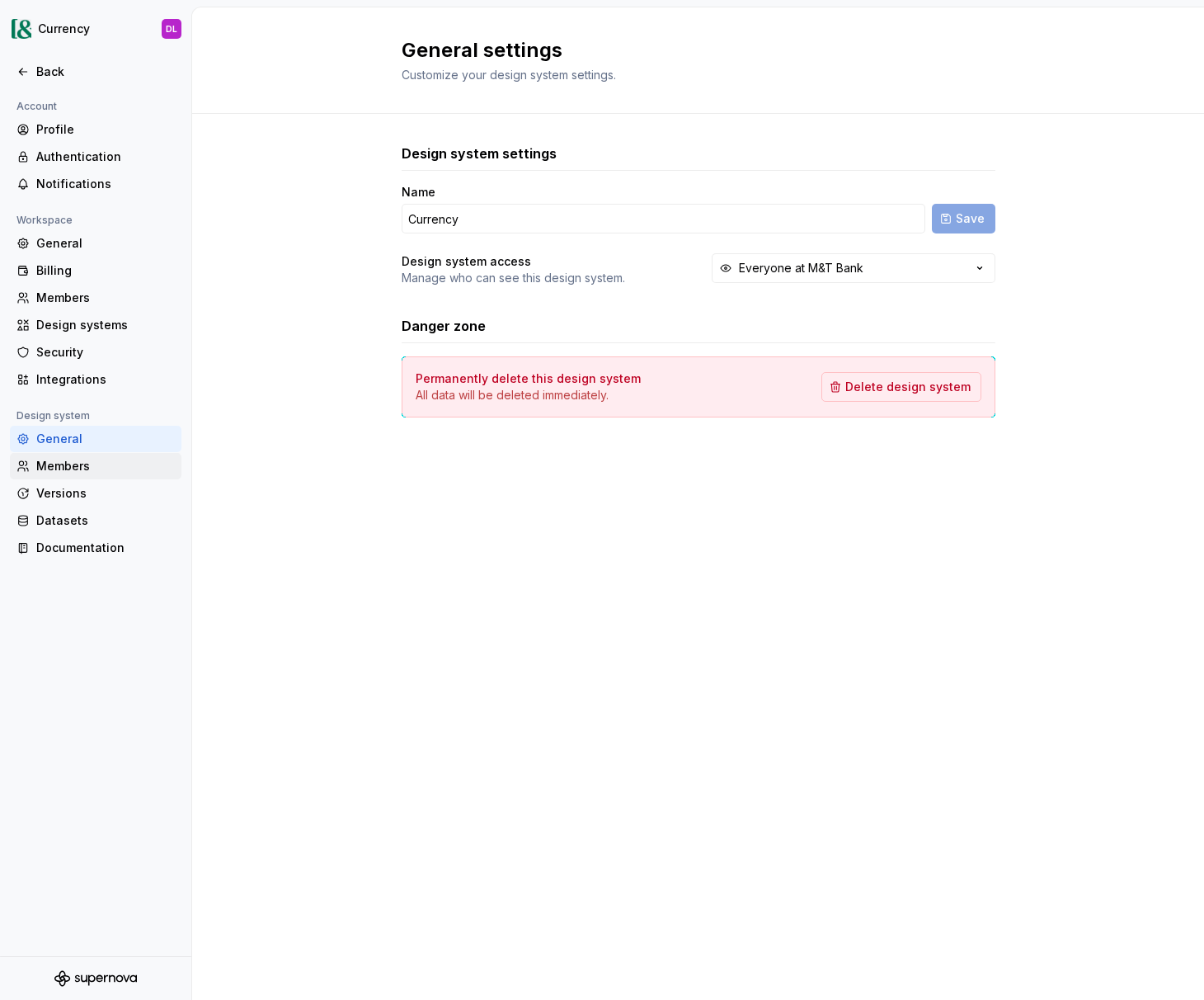
click at [93, 458] on div "Members" at bounding box center [105, 466] width 139 height 17
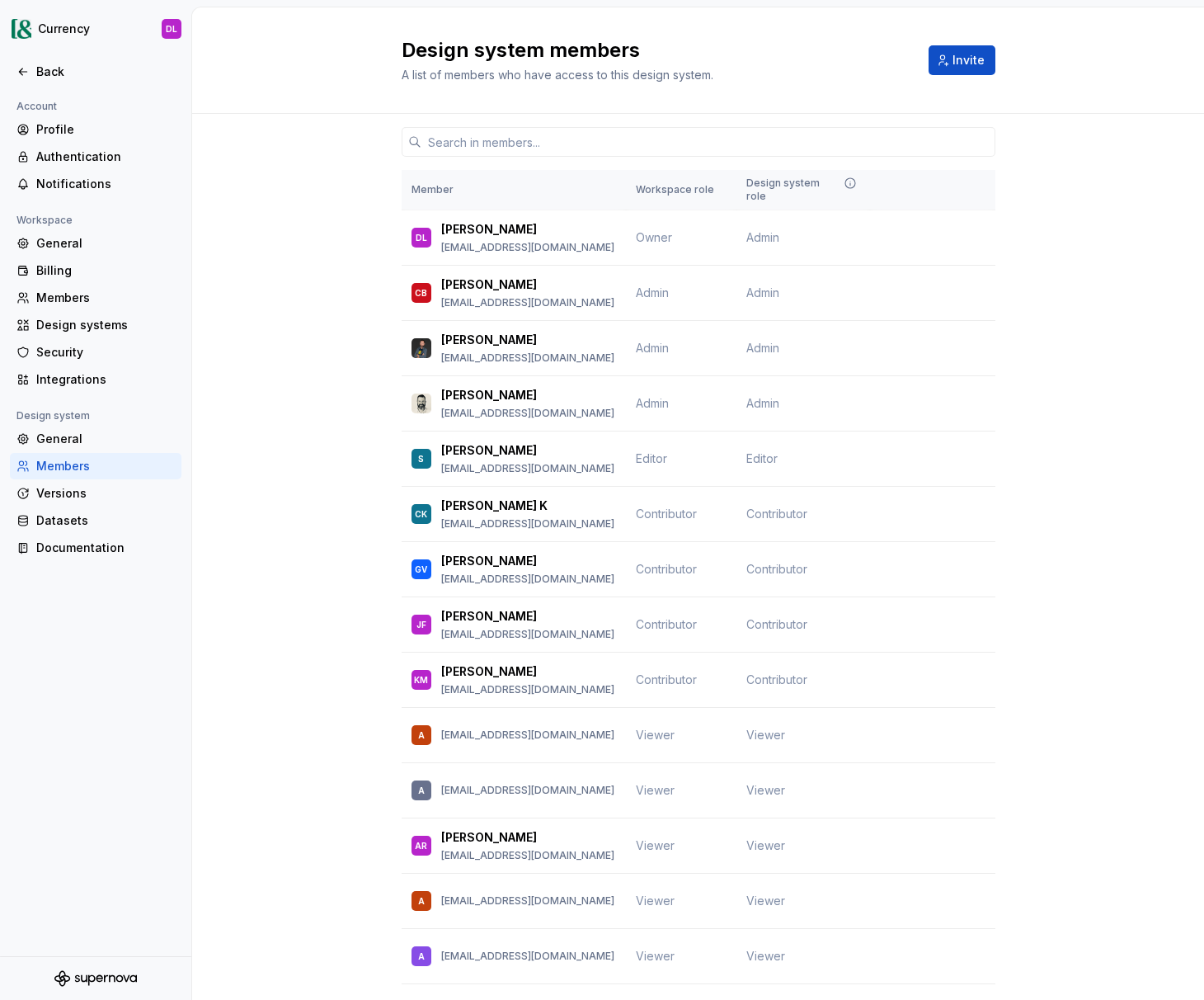
click at [1000, 47] on div "Design system members A list of members who have access to this design system. …" at bounding box center [697, 61] width 1012 height 106
click at [962, 56] on span "Invite" at bounding box center [968, 61] width 32 height 17
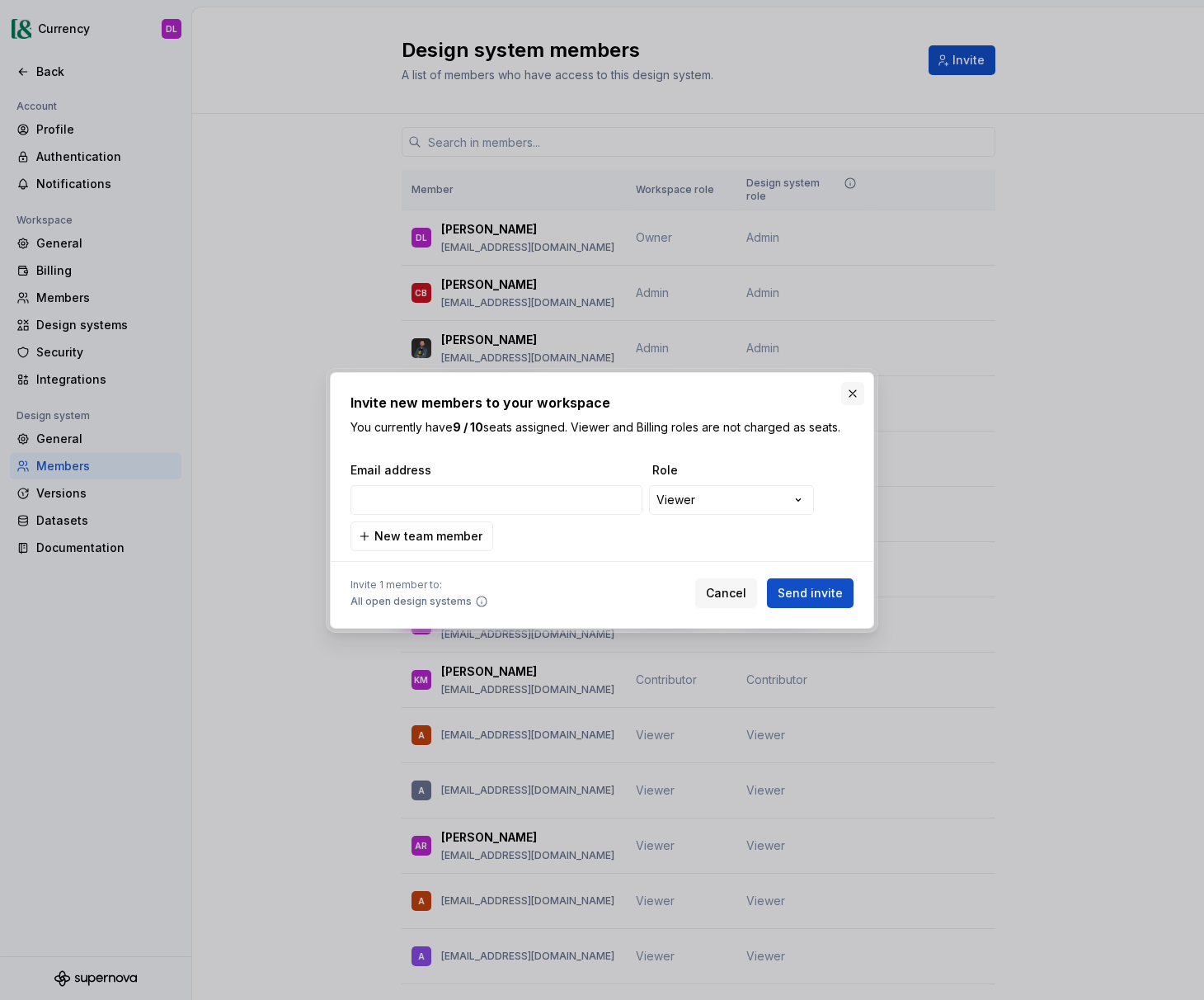
click at [854, 393] on button "button" at bounding box center [853, 394] width 23 height 23
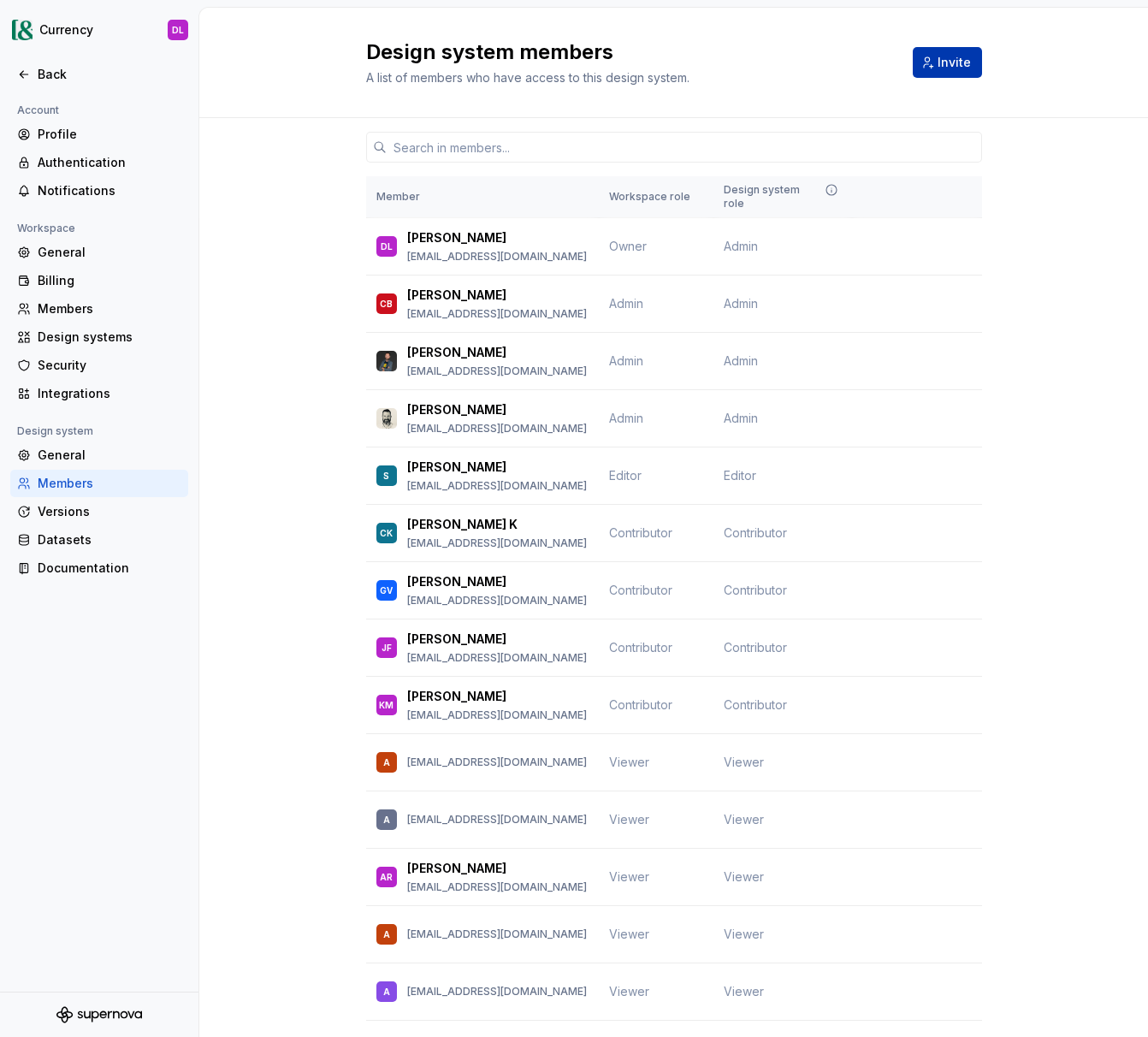
click at [963, 59] on span "Invite" at bounding box center [954, 63] width 34 height 17
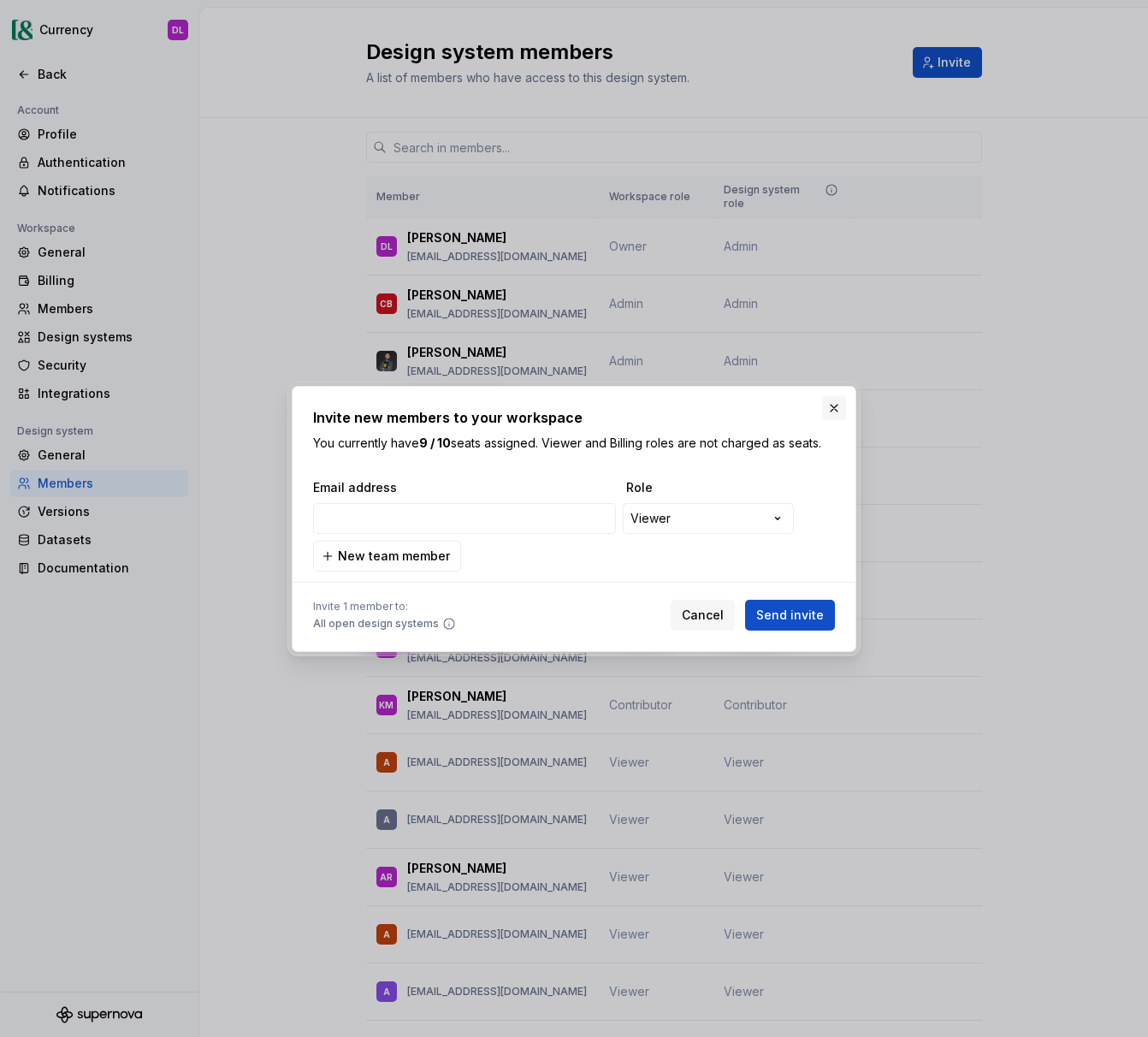
click at [832, 409] on button "button" at bounding box center [835, 408] width 24 height 24
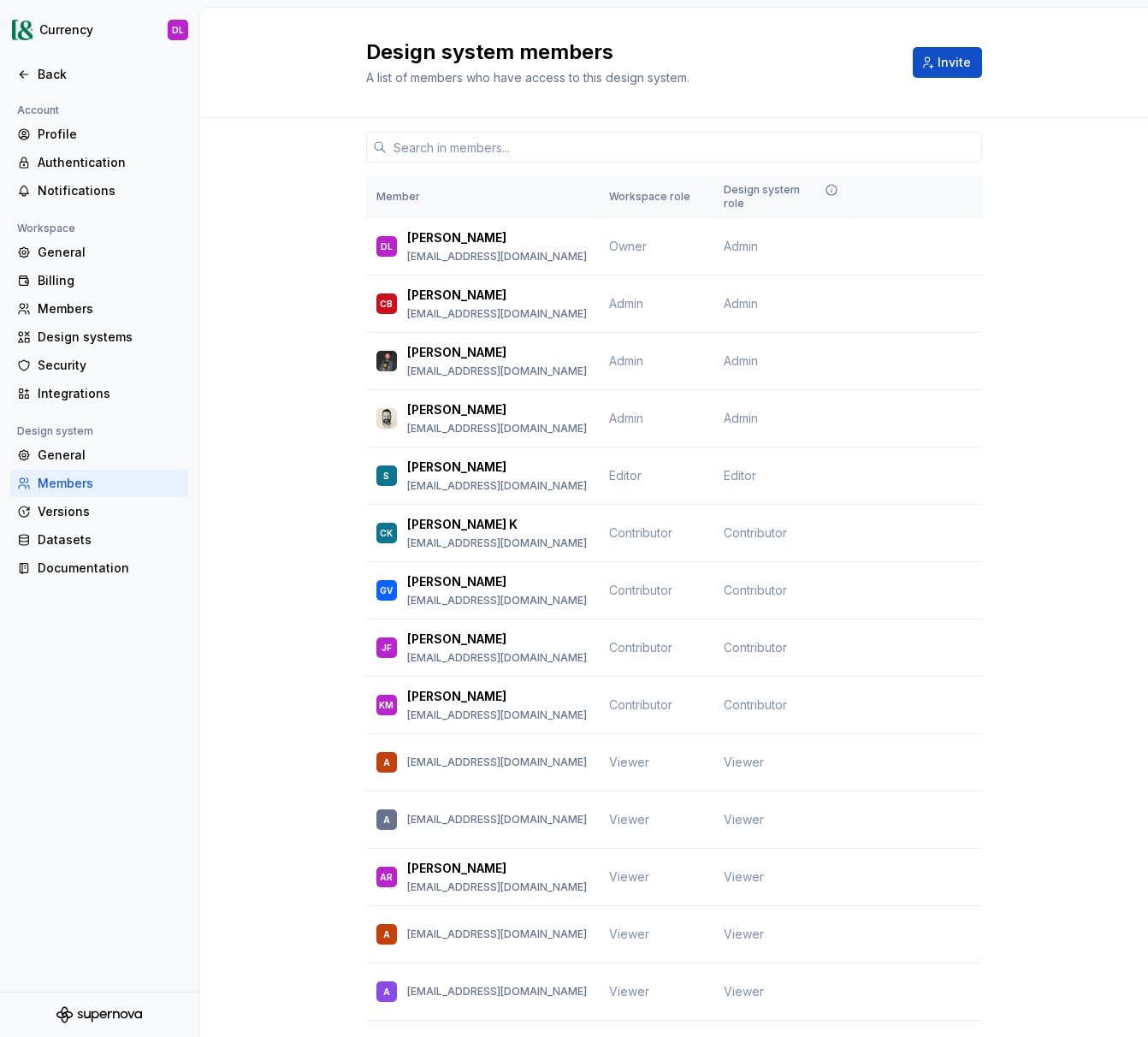
click at [789, 73] on div "A list of members who have access to this design system." at bounding box center [623, 78] width 513 height 17
click at [959, 463] on button "Change role" at bounding box center [926, 475] width 91 height 24
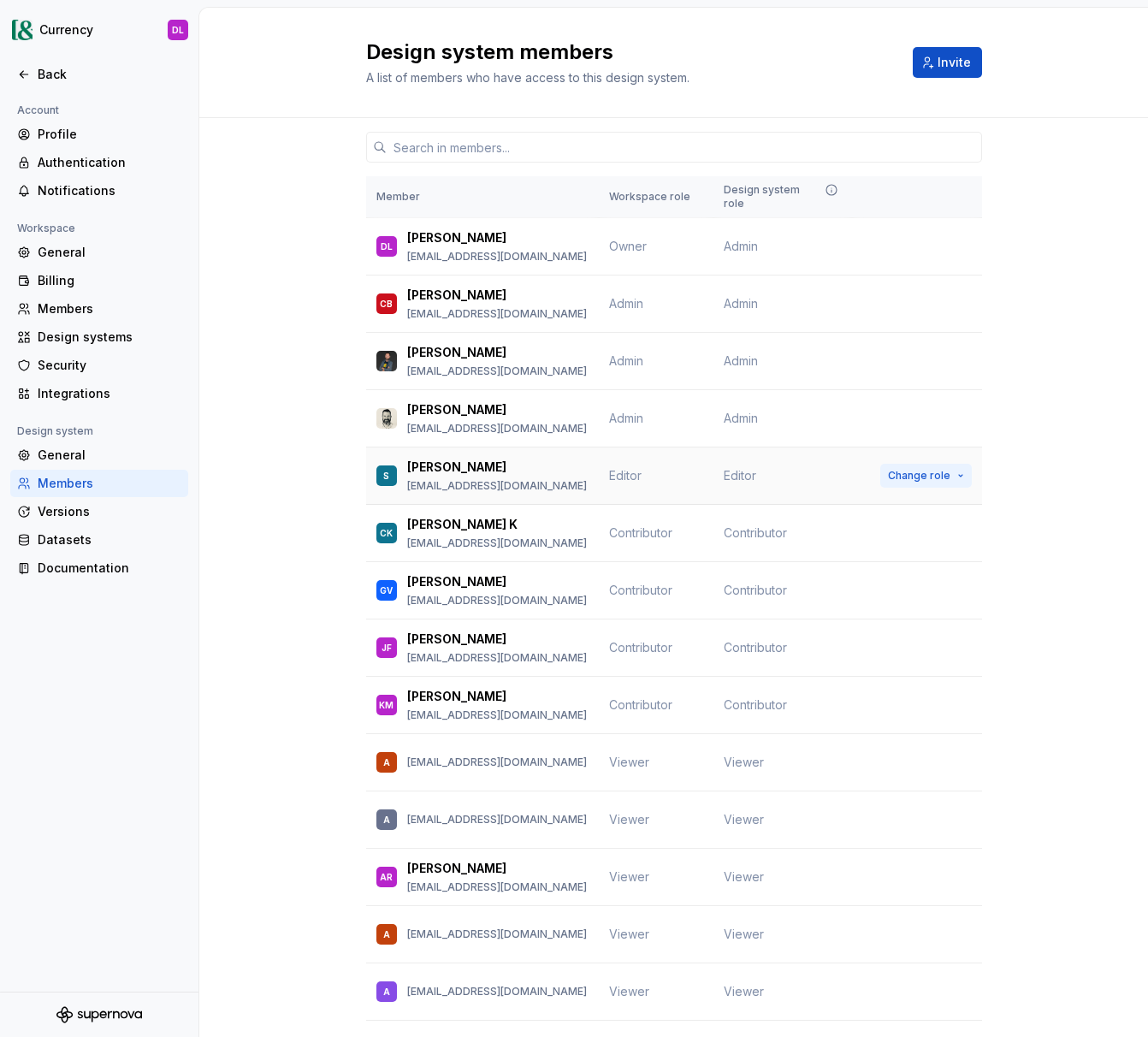
click at [950, 463] on button "Change role" at bounding box center [926, 475] width 91 height 24
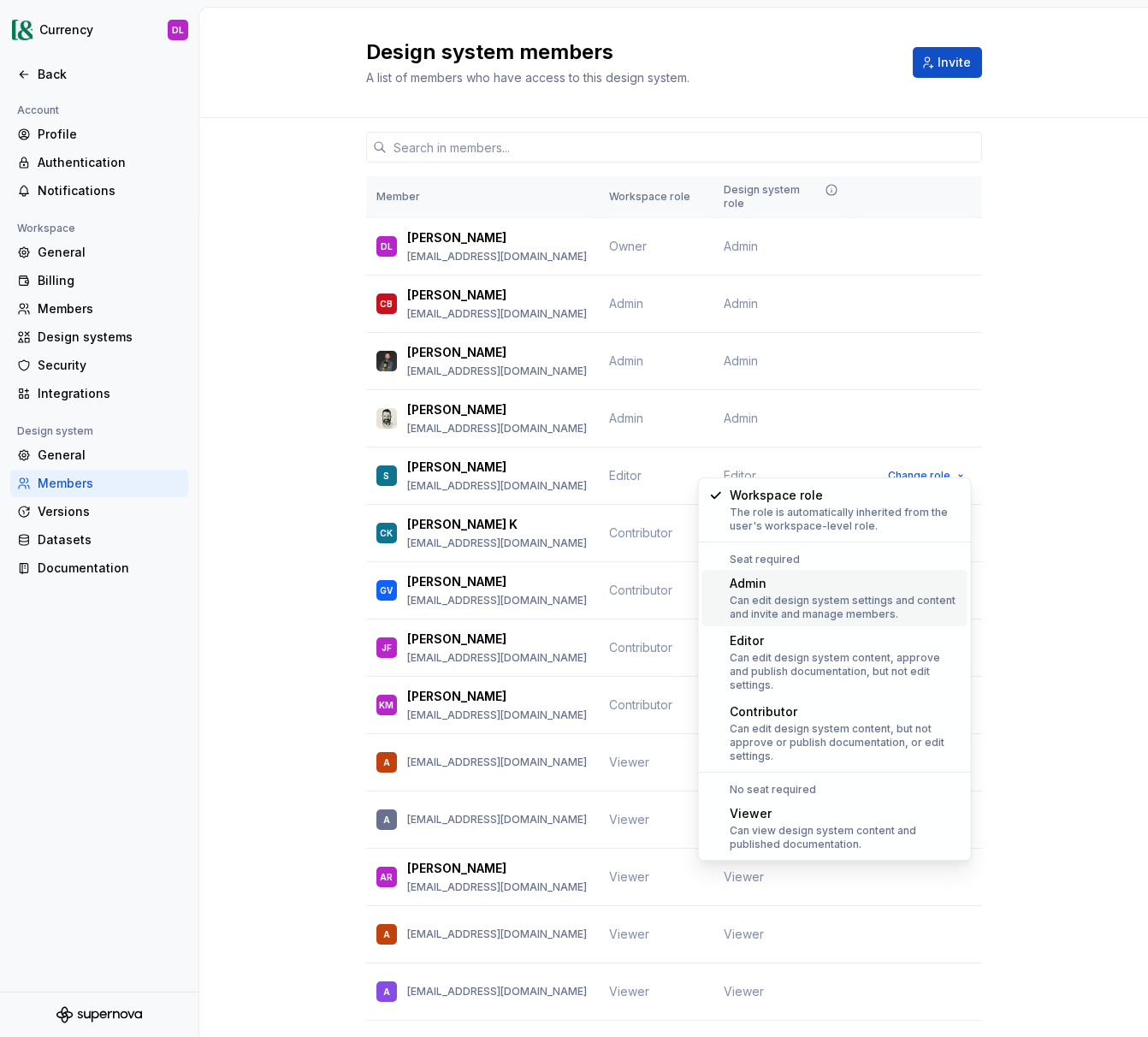
click at [177, 732] on div "Account Profile Authentication Notifications Workspace General Billing Members …" at bounding box center [99, 545] width 198 height 891
